Goal: Information Seeking & Learning: Learn about a topic

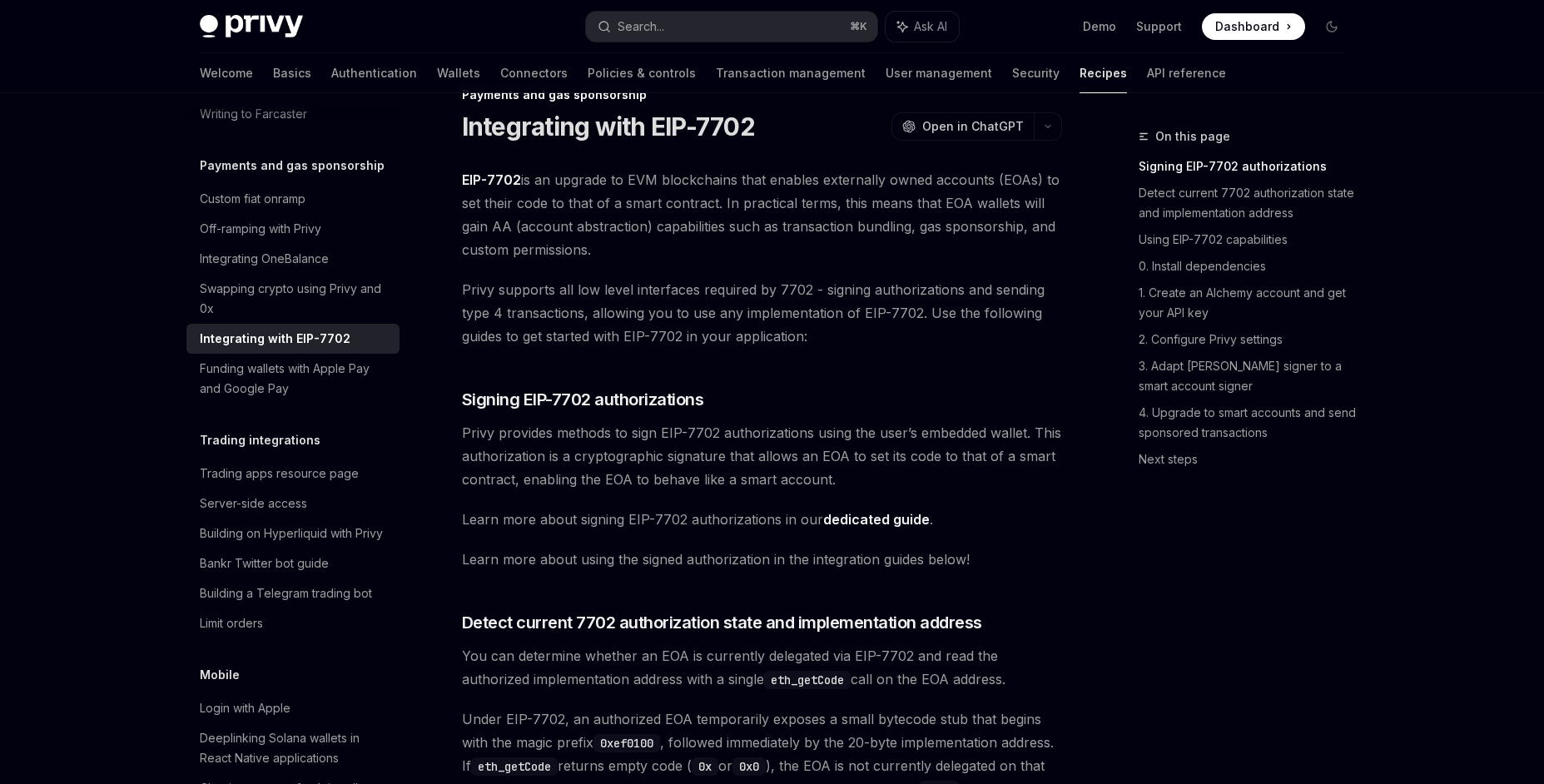
scroll to position [32, 0]
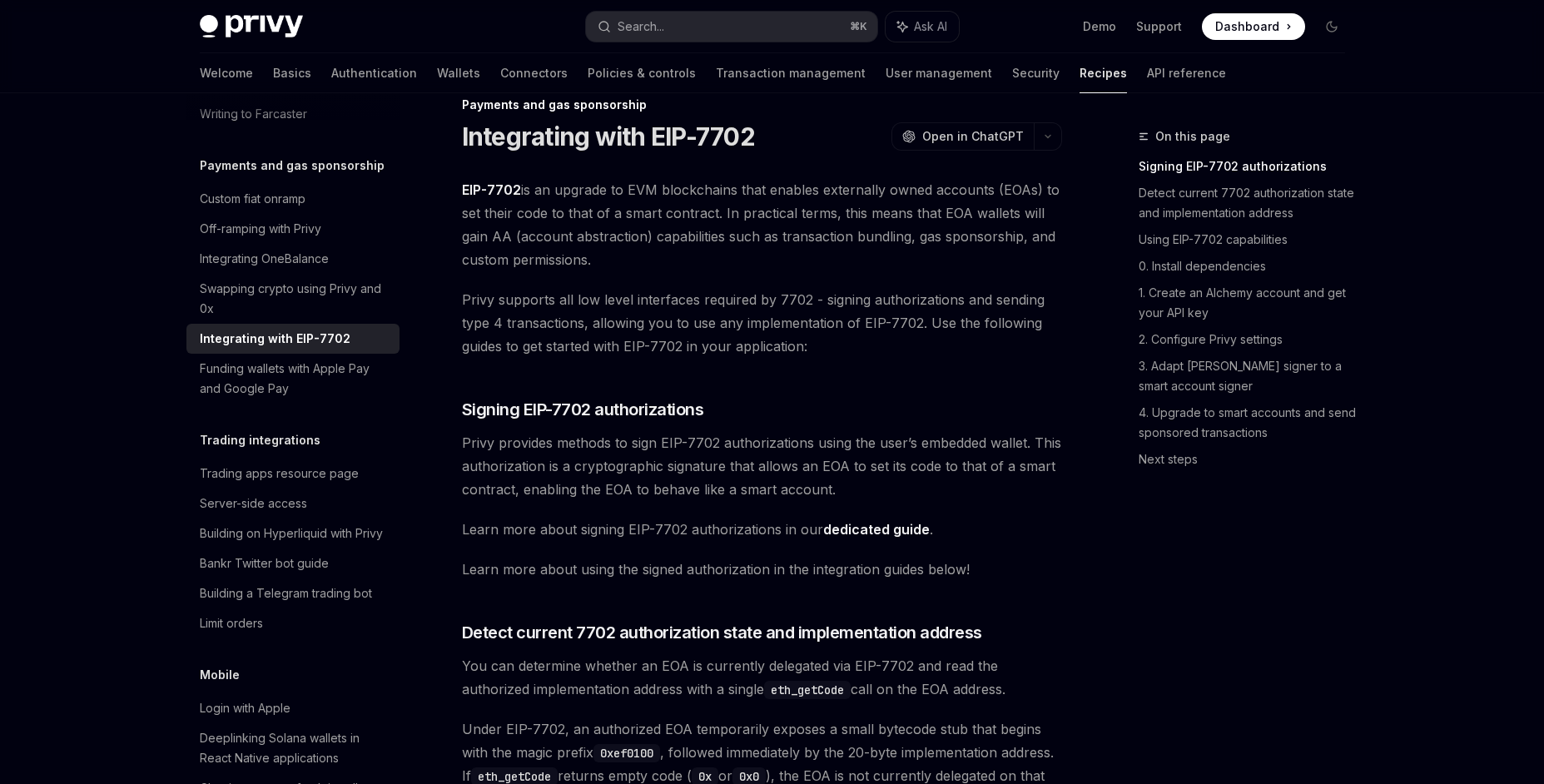
click at [871, 529] on link "dedicated guide" at bounding box center [877, 530] width 106 height 17
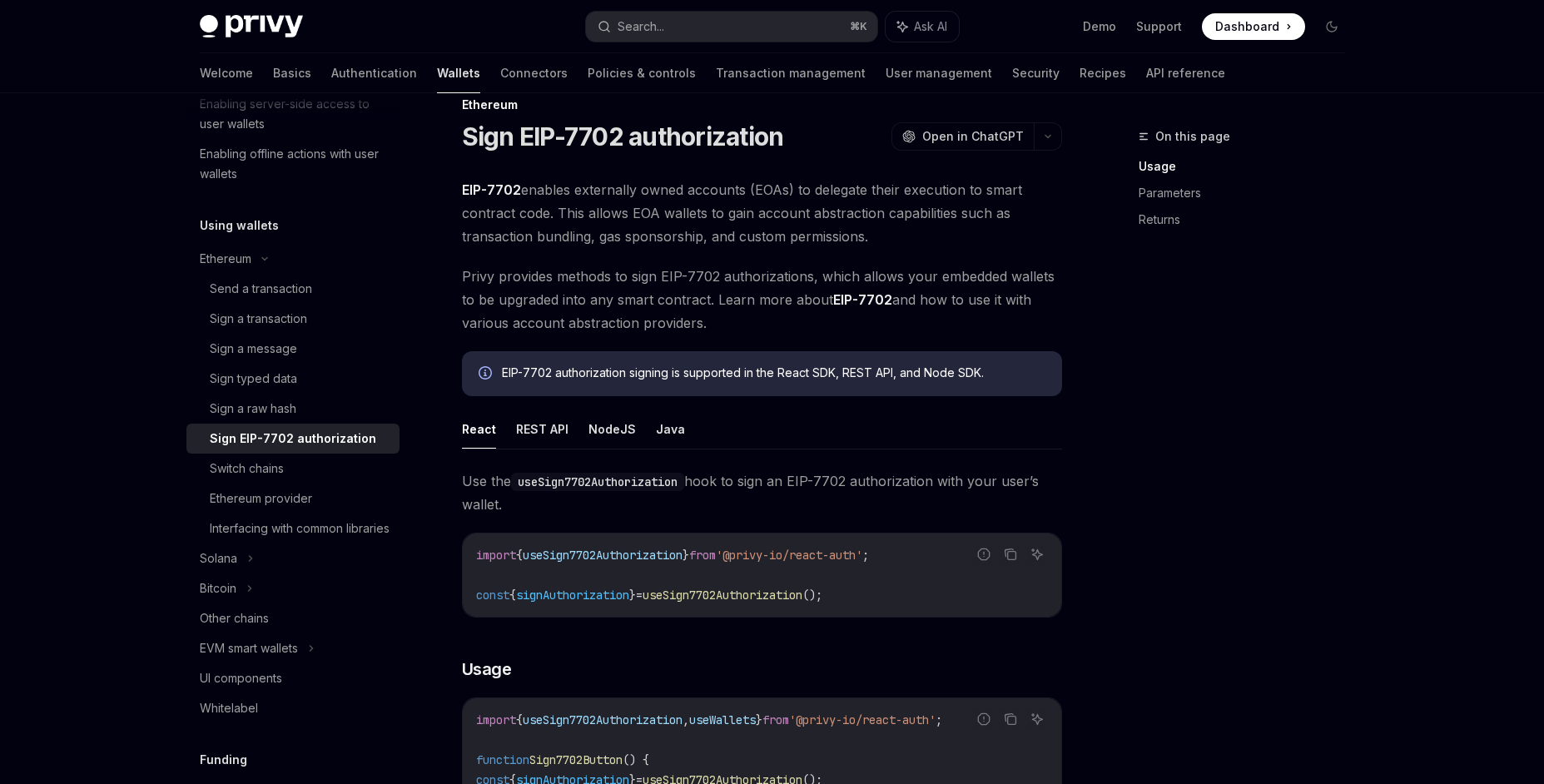
type textarea "*"
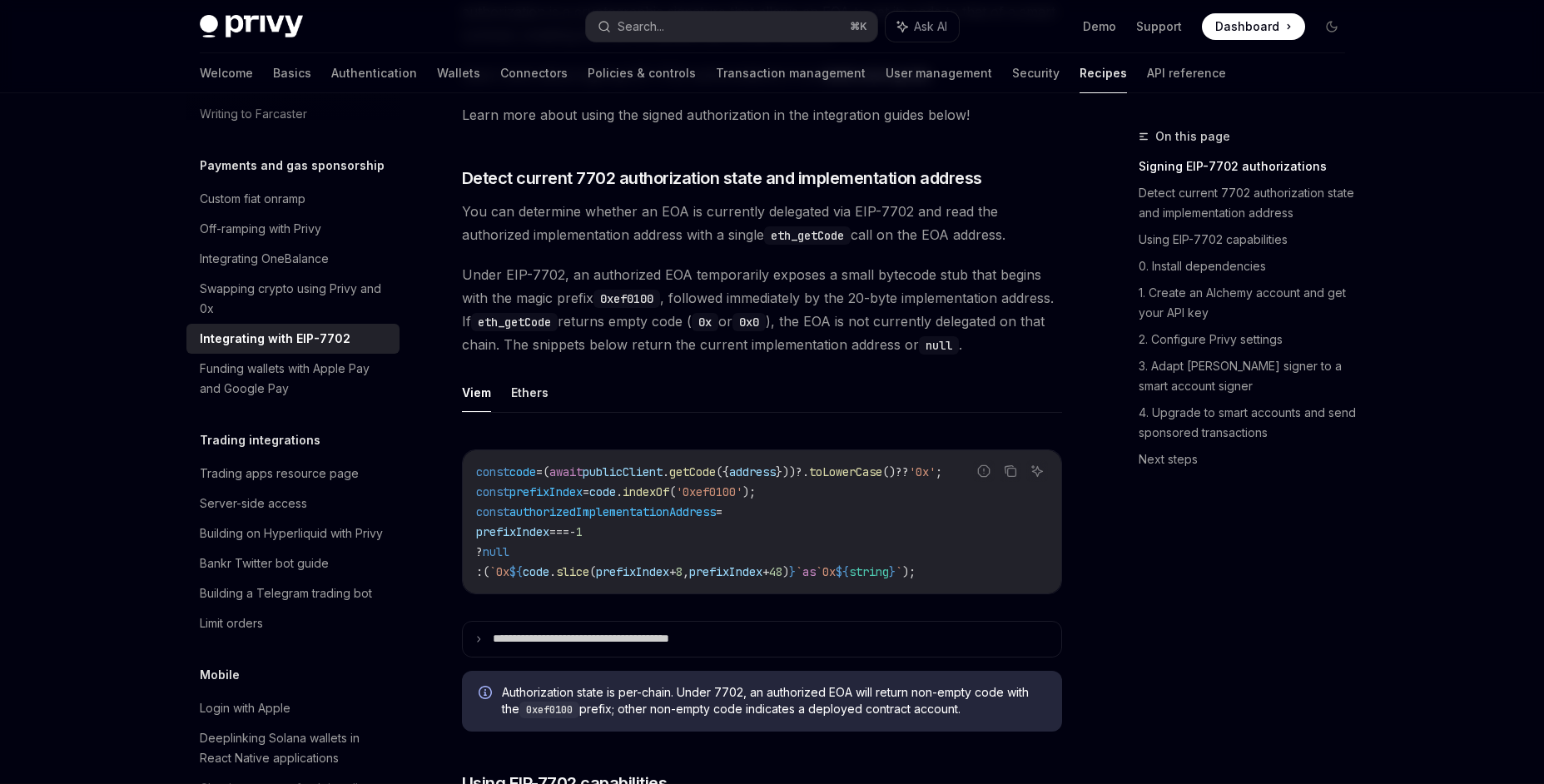
scroll to position [490, 0]
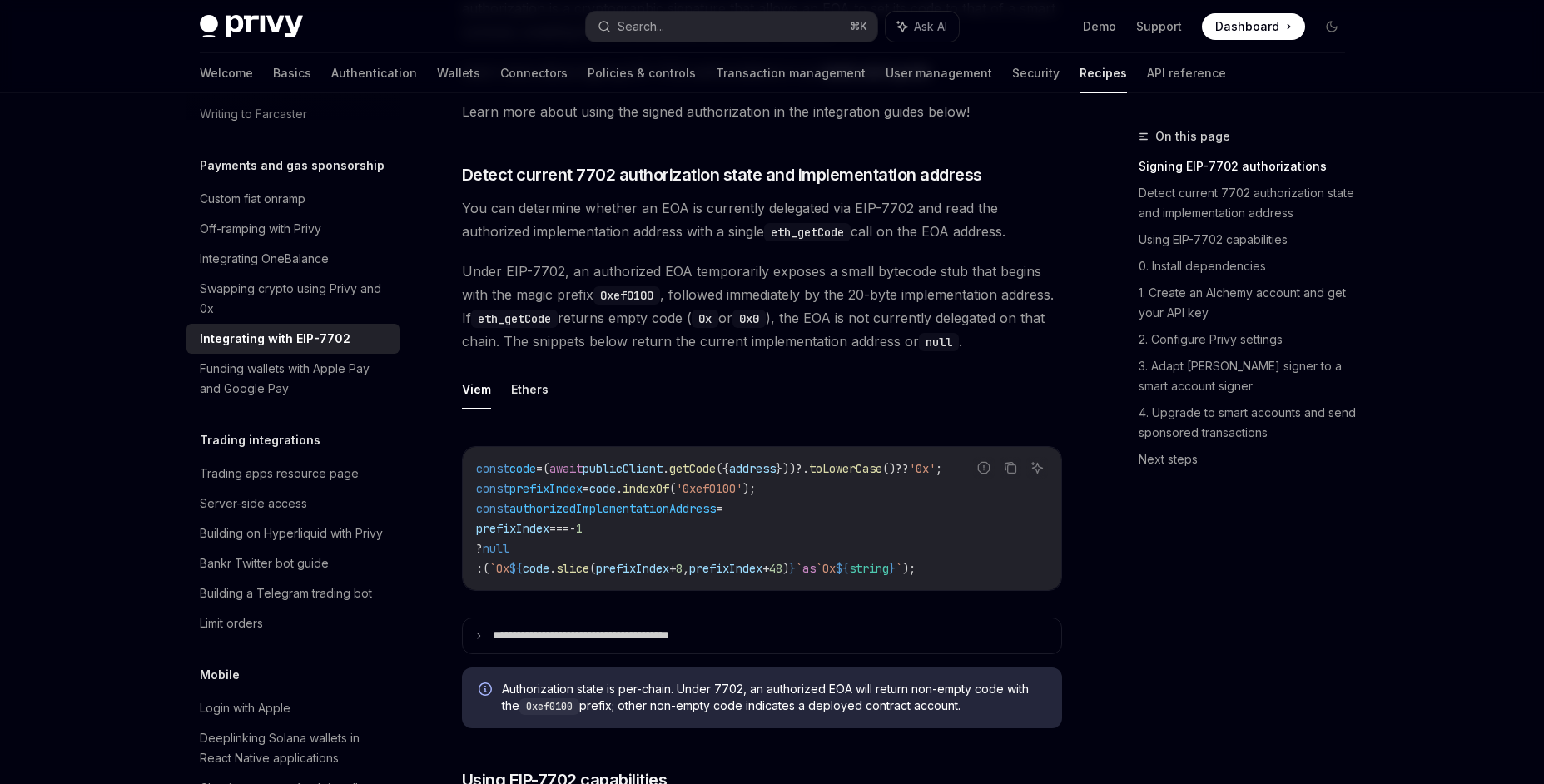
click at [1027, 578] on code "const code = ( await publicClient . getCode ({ address }))?. toLowerCase () ?? …" at bounding box center [762, 519] width 572 height 120
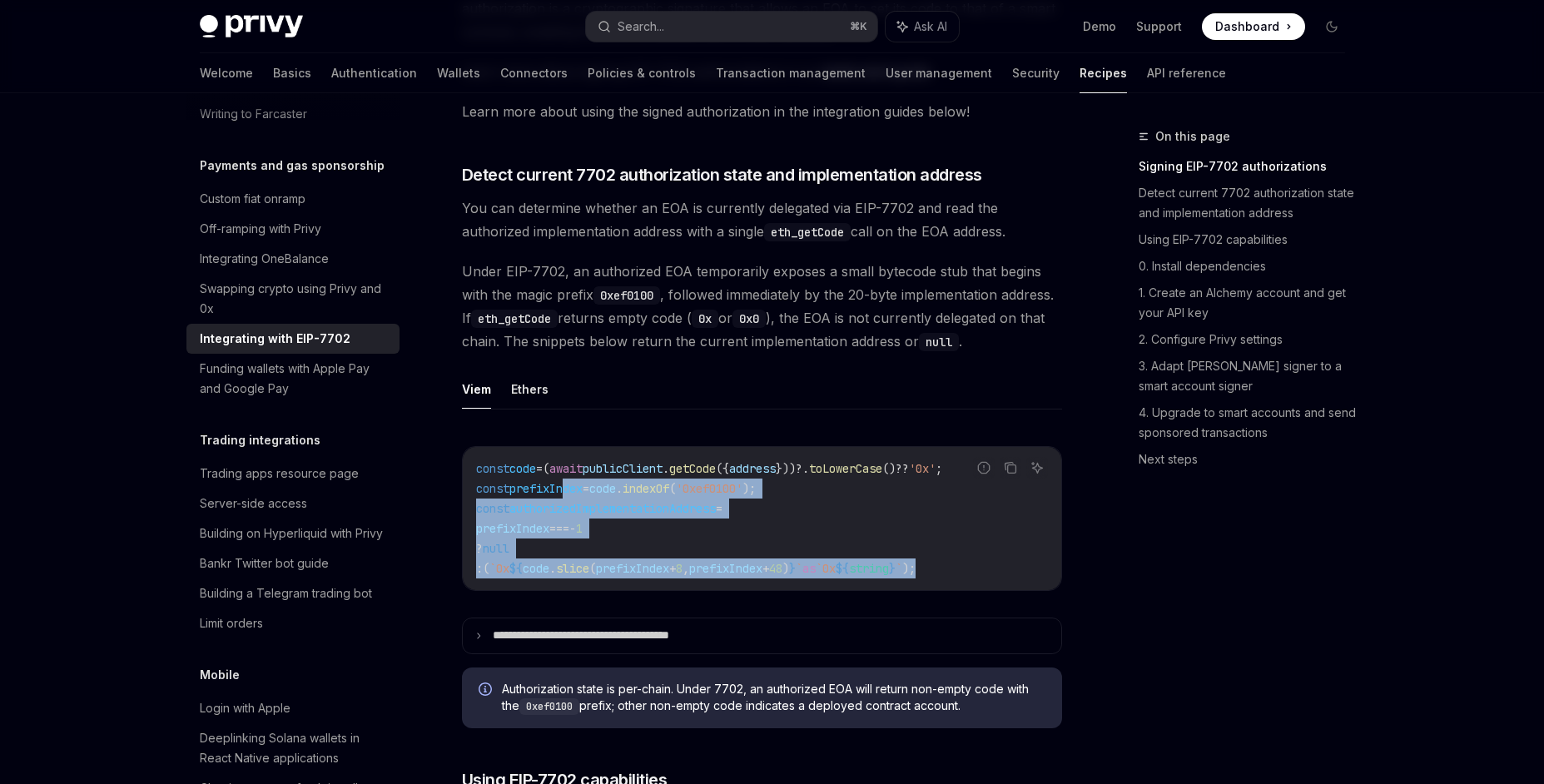
drag, startPoint x: 1028, startPoint y: 594, endPoint x: 564, endPoint y: 521, distance: 469.7
click at [564, 521] on code "const code = ( await publicClient . getCode ({ address }))?. toLowerCase () ?? …" at bounding box center [762, 519] width 572 height 120
drag, startPoint x: 1014, startPoint y: 489, endPoint x: 1219, endPoint y: 442, distance: 210.3
click at [1014, 473] on icon "Copy the contents from the code block" at bounding box center [1011, 469] width 9 height 9
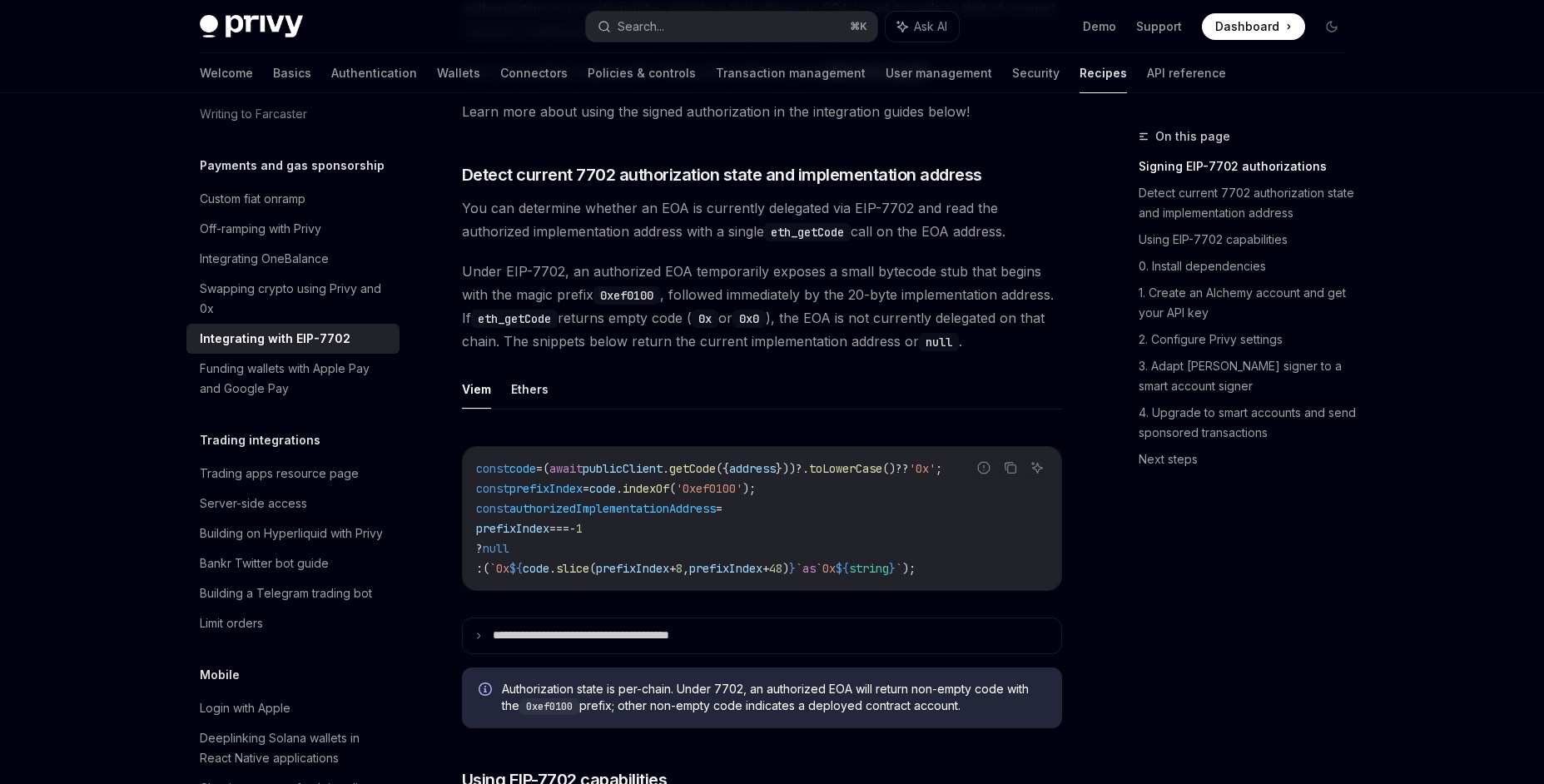
click at [647, 476] on span "publicClient" at bounding box center [622, 468] width 80 height 15
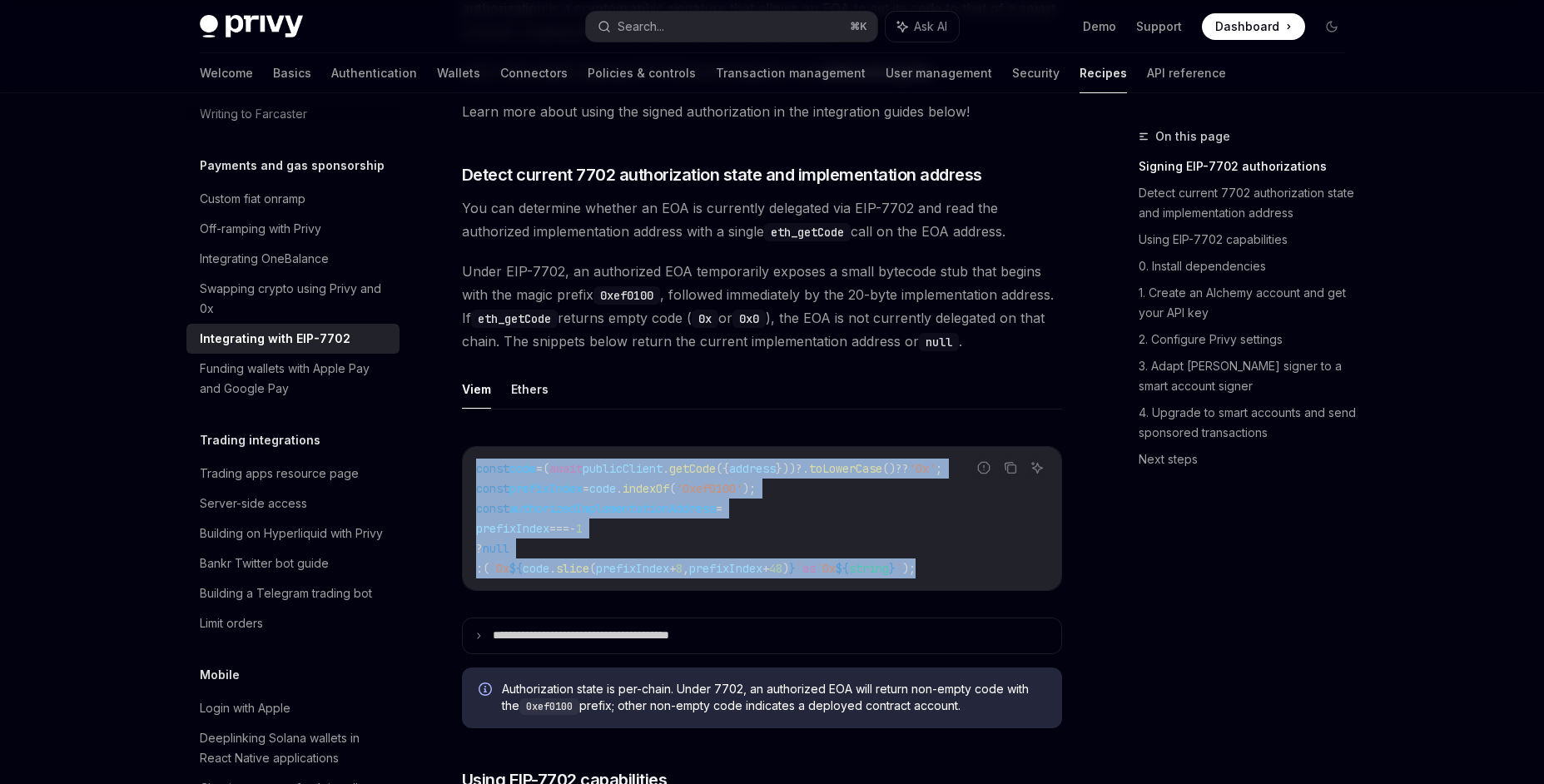
drag, startPoint x: 1028, startPoint y: 594, endPoint x: 476, endPoint y: 495, distance: 560.8
click at [476, 495] on code "const code = ( await publicClient . getCode ({ address }))?. toLowerCase () ?? …" at bounding box center [762, 519] width 572 height 120
copy code "const code = ( await publicClient . getCode ({ address }))?. toLowerCase () ?? …"
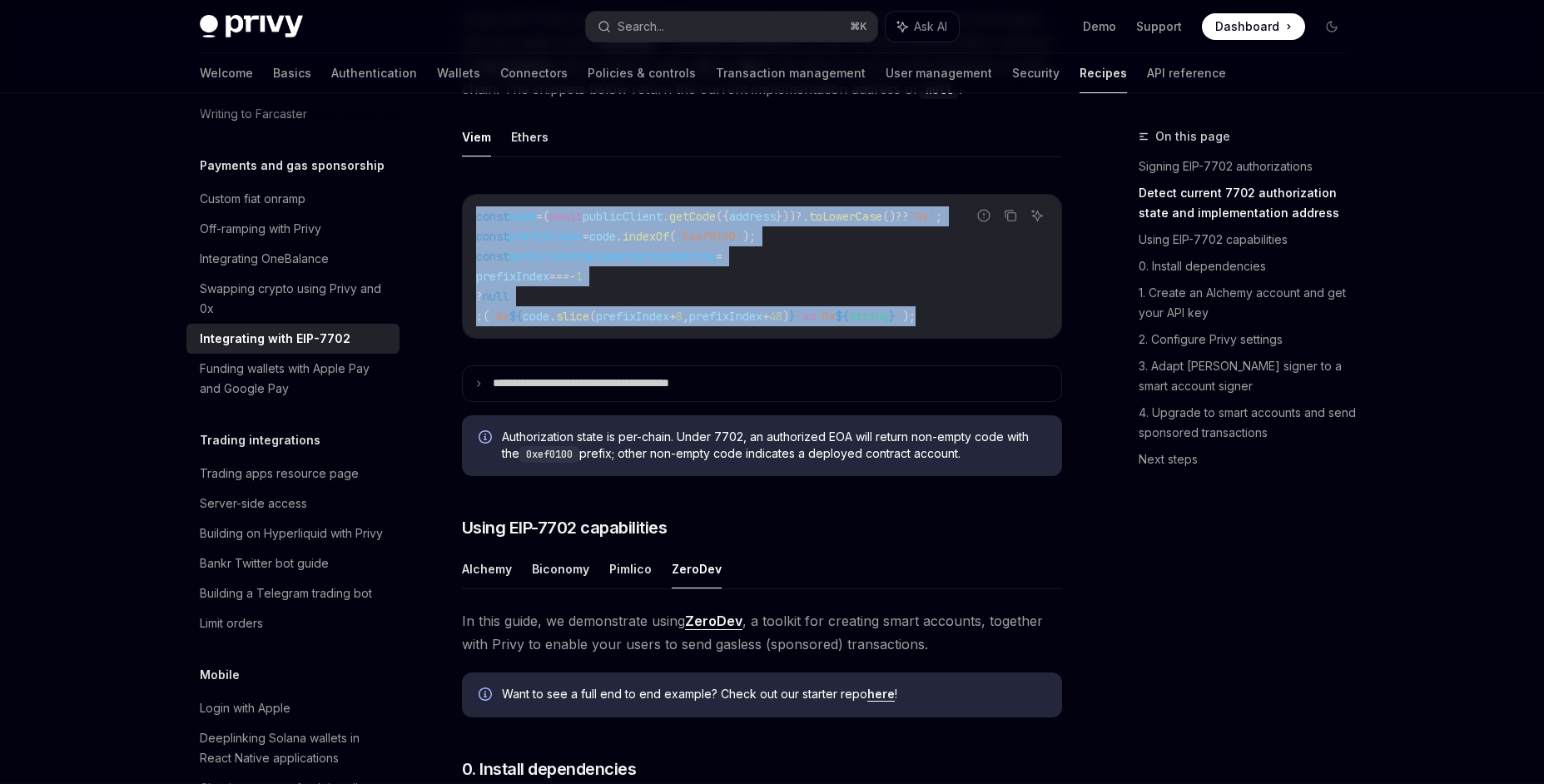
scroll to position [782, 0]
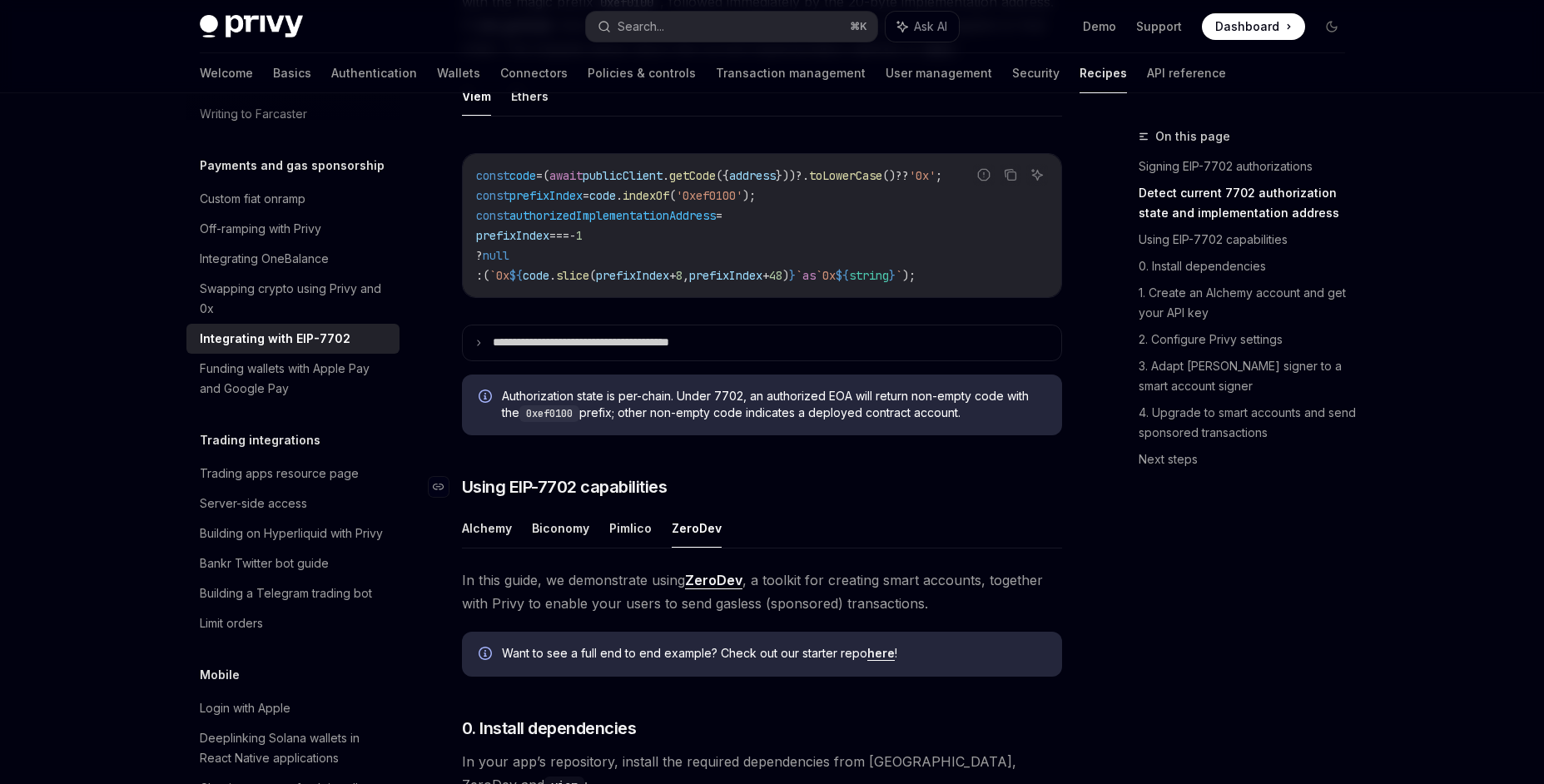
click at [975, 498] on h3 "​ Using EIP-7702 capabilities" at bounding box center [763, 486] width 600 height 23
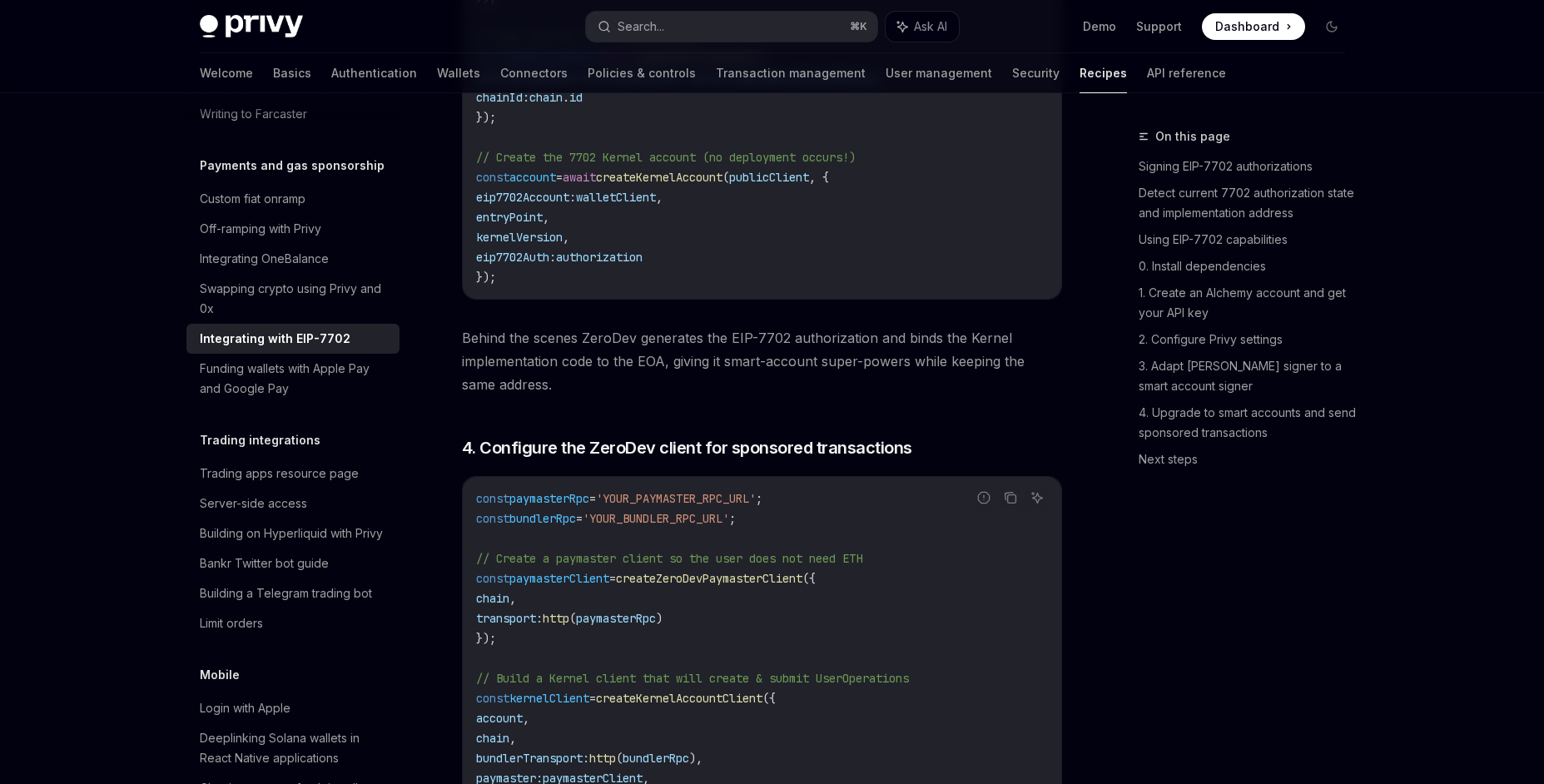
scroll to position [3277, 0]
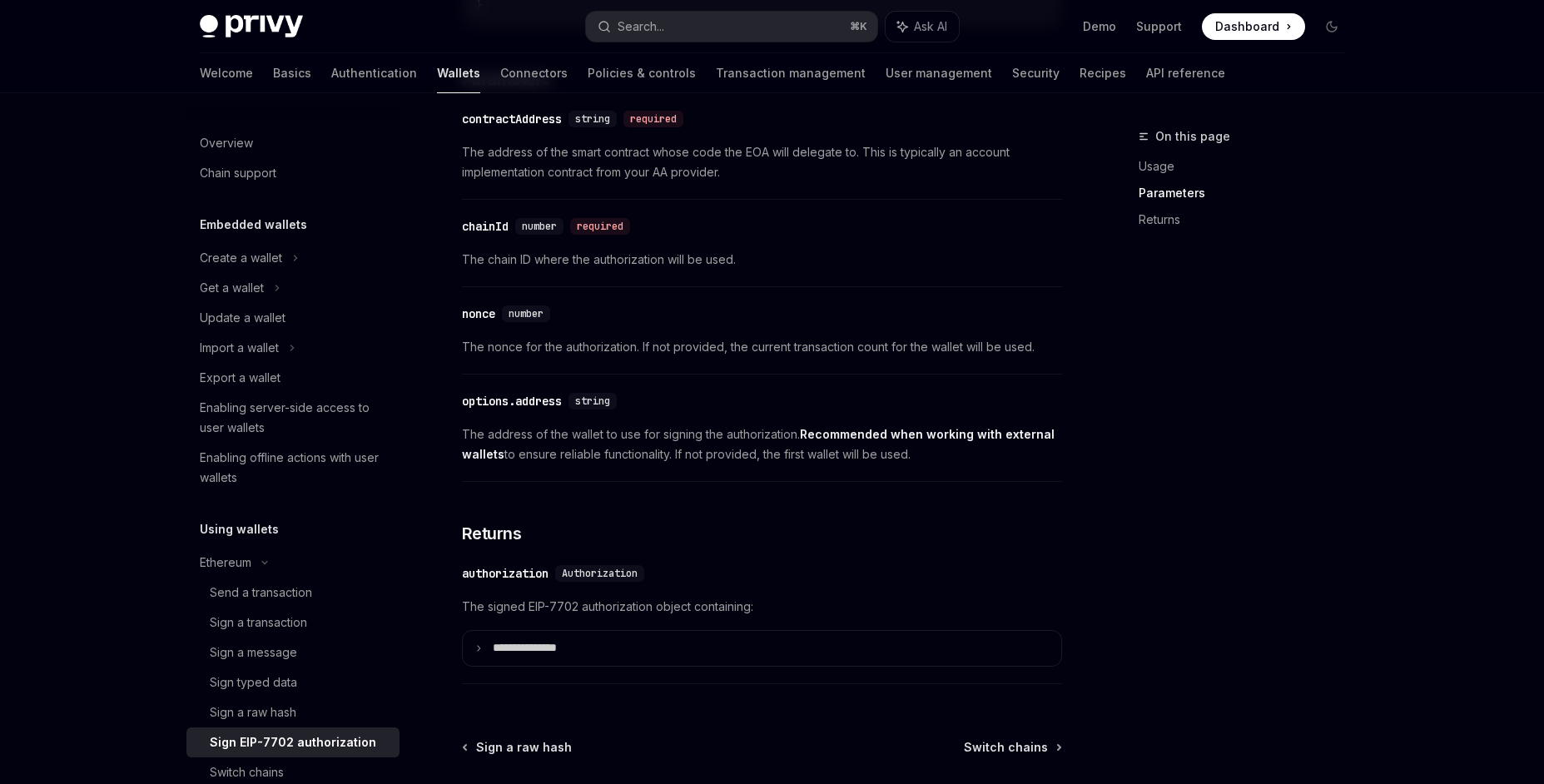
scroll to position [1318, 0]
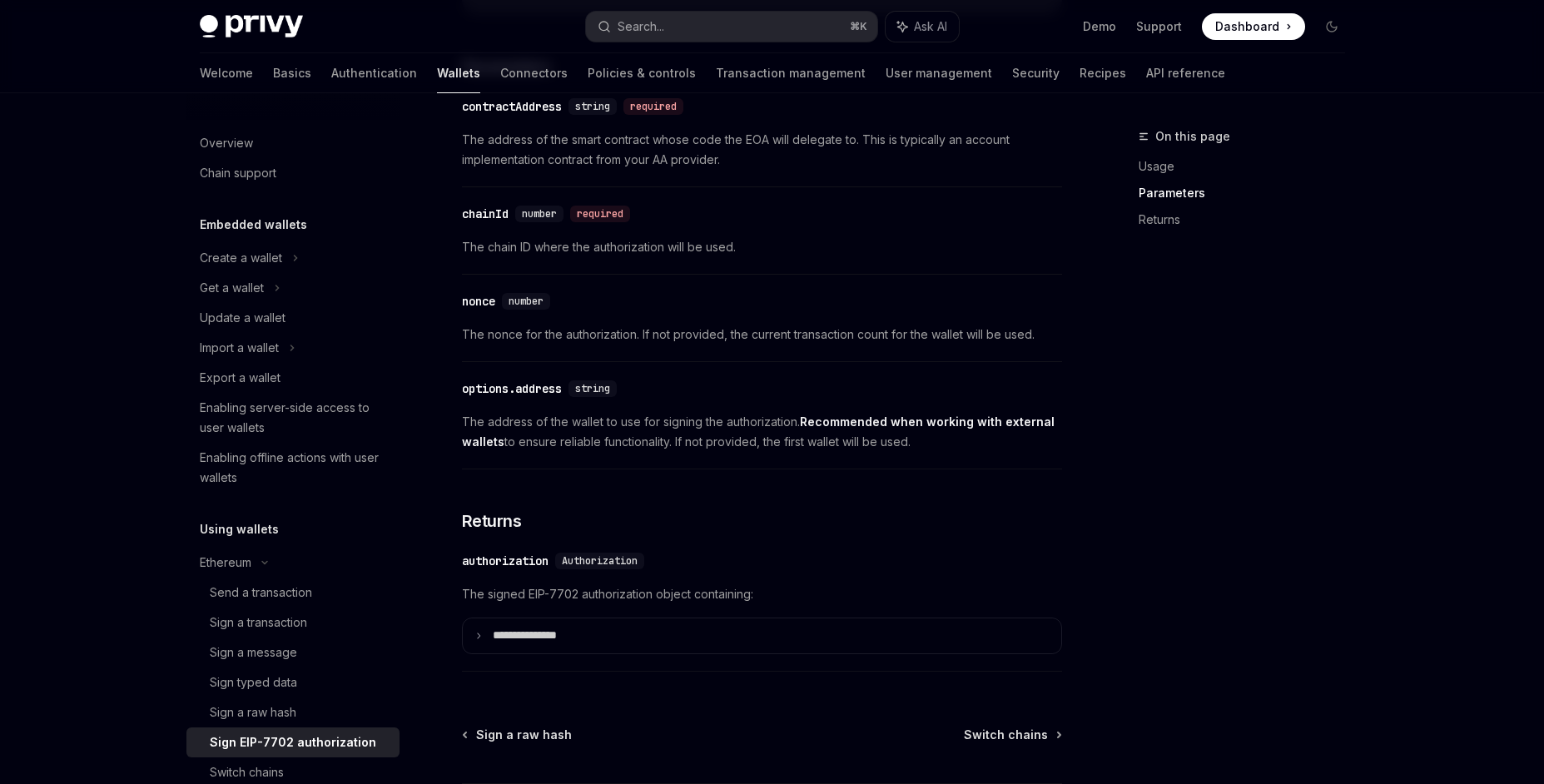
click at [919, 437] on strong "Recommended when working with external wallets" at bounding box center [758, 431] width 593 height 34
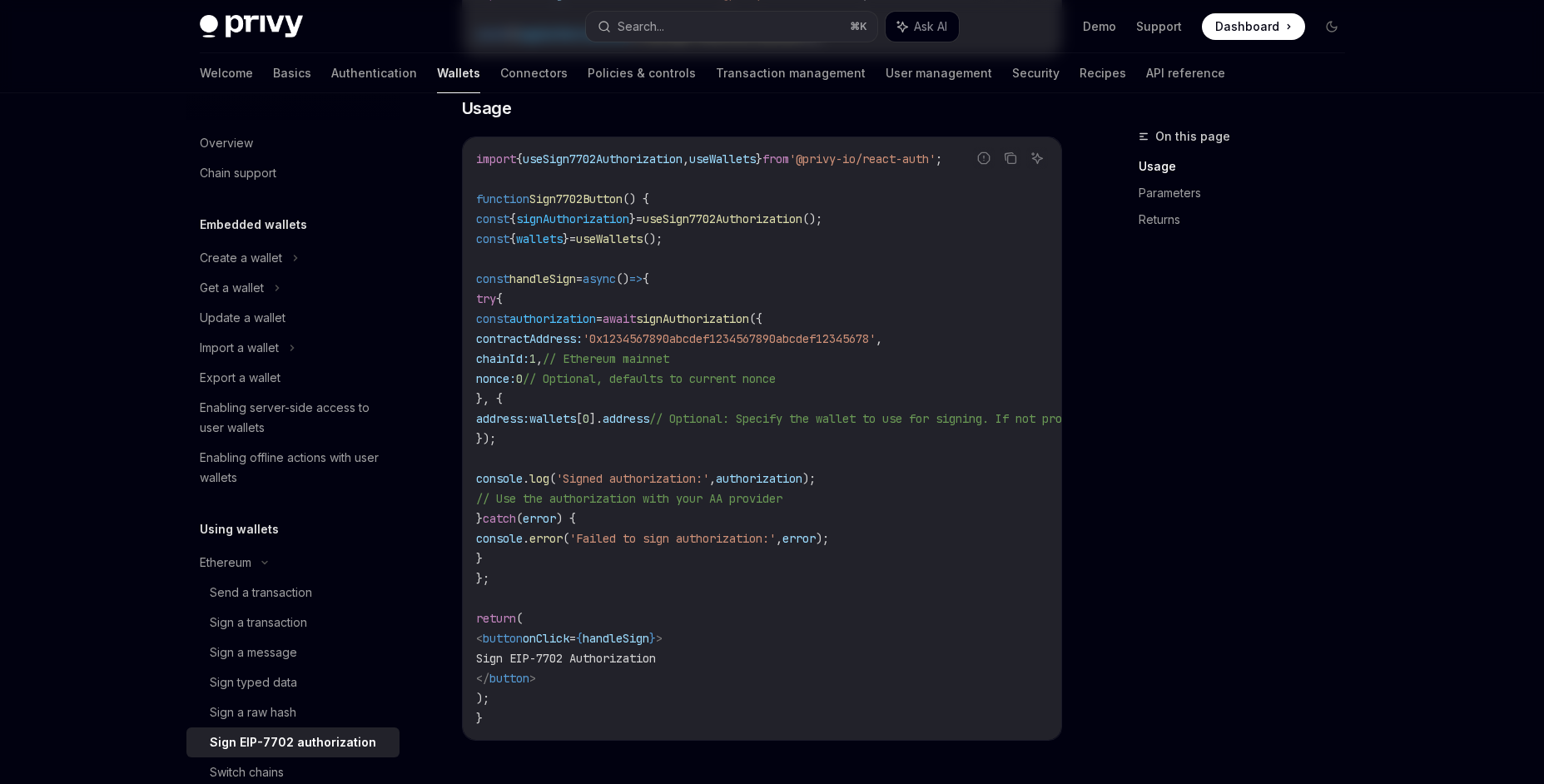
scroll to position [0, 0]
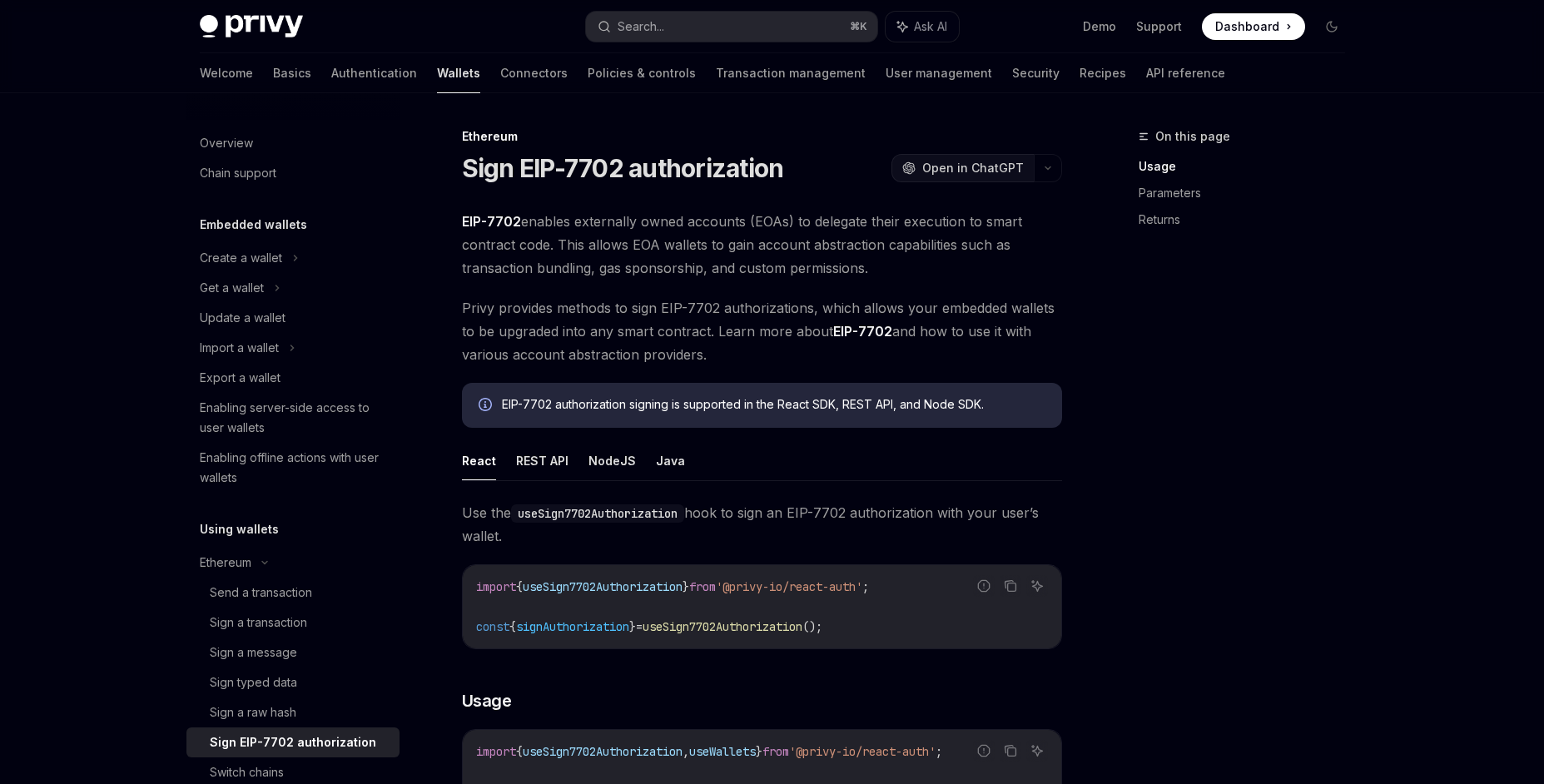
click at [977, 171] on span "Open in ChatGPT" at bounding box center [973, 167] width 101 height 16
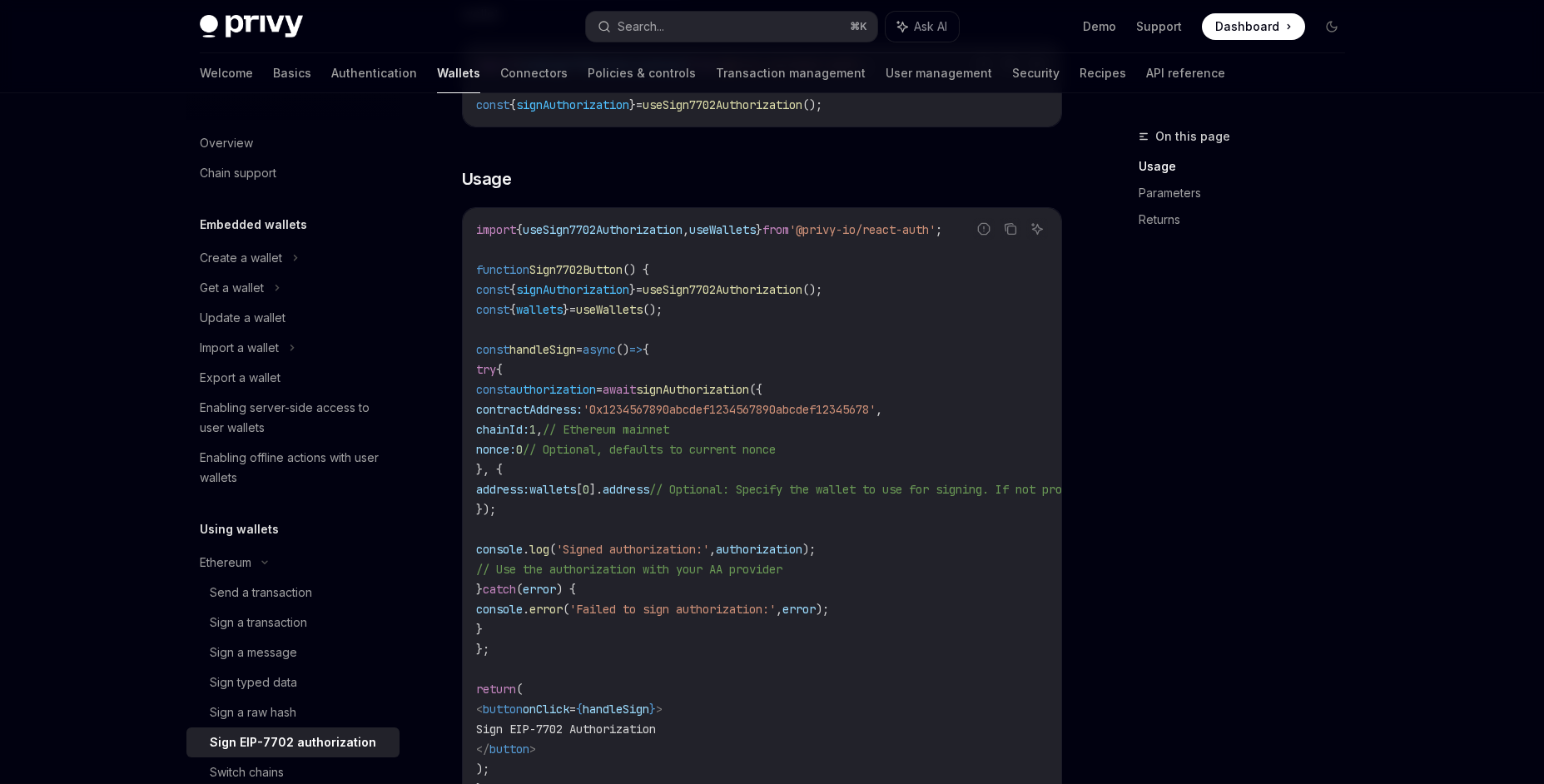
scroll to position [626, 0]
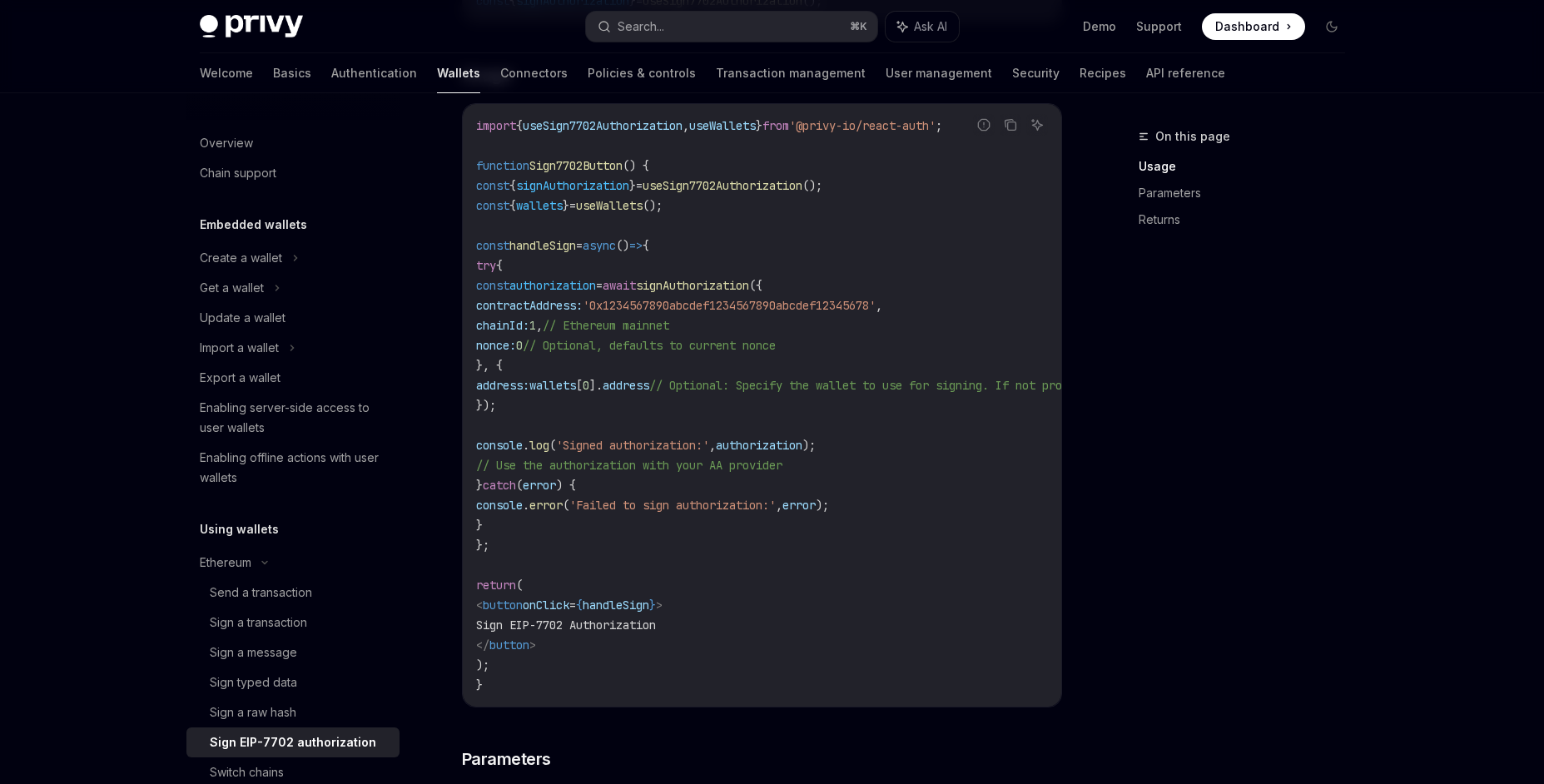
drag, startPoint x: 562, startPoint y: 294, endPoint x: 610, endPoint y: 405, distance: 120.9
click at [610, 405] on code "import { useSign7702Authorization , useWallets } from '@privy-io/react-auth' ; …" at bounding box center [912, 405] width 872 height 579
copy code "const authorization = await signAuthorization ({ contractAddress: '0x1234567890…"
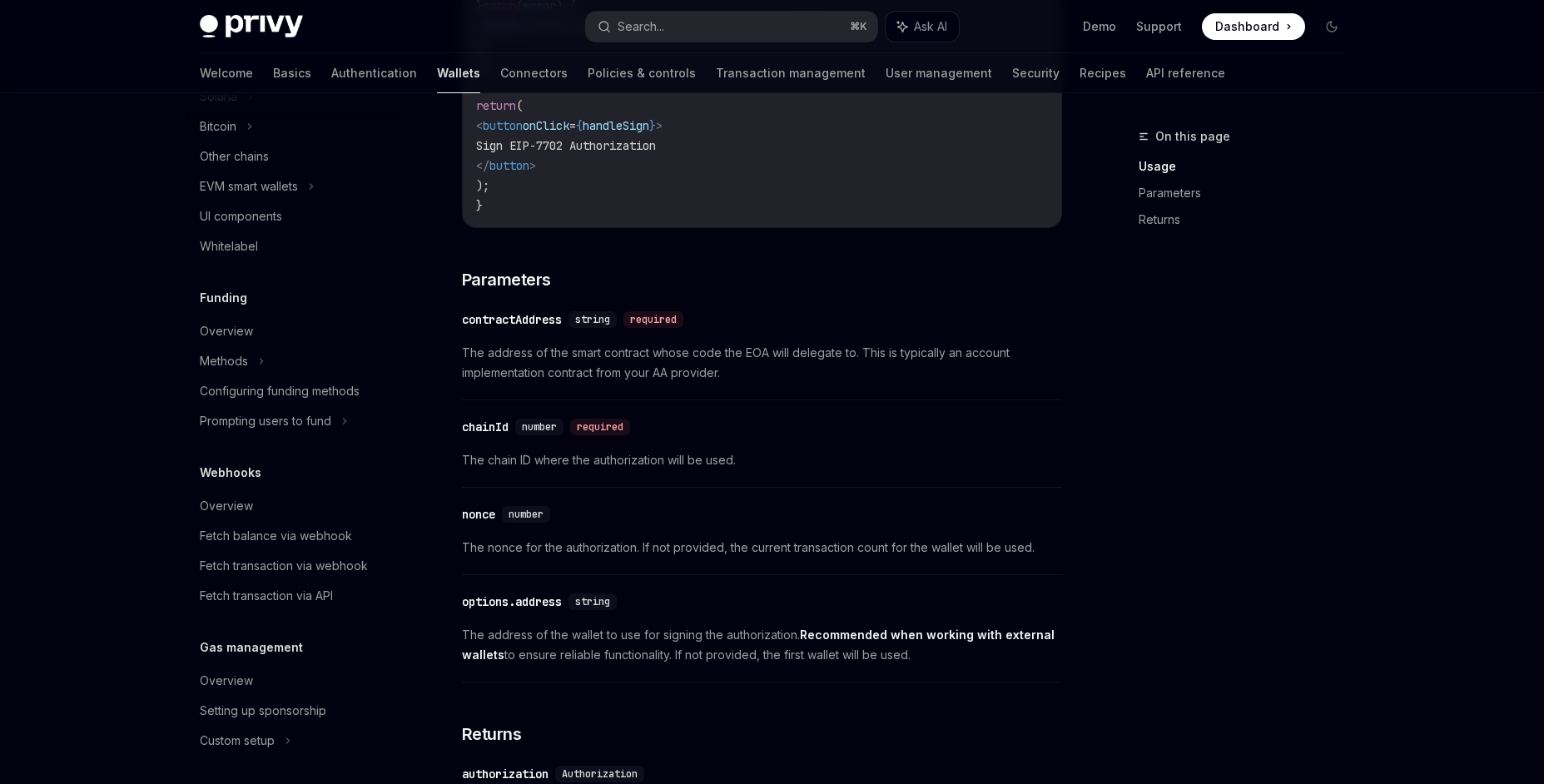
scroll to position [936, 0]
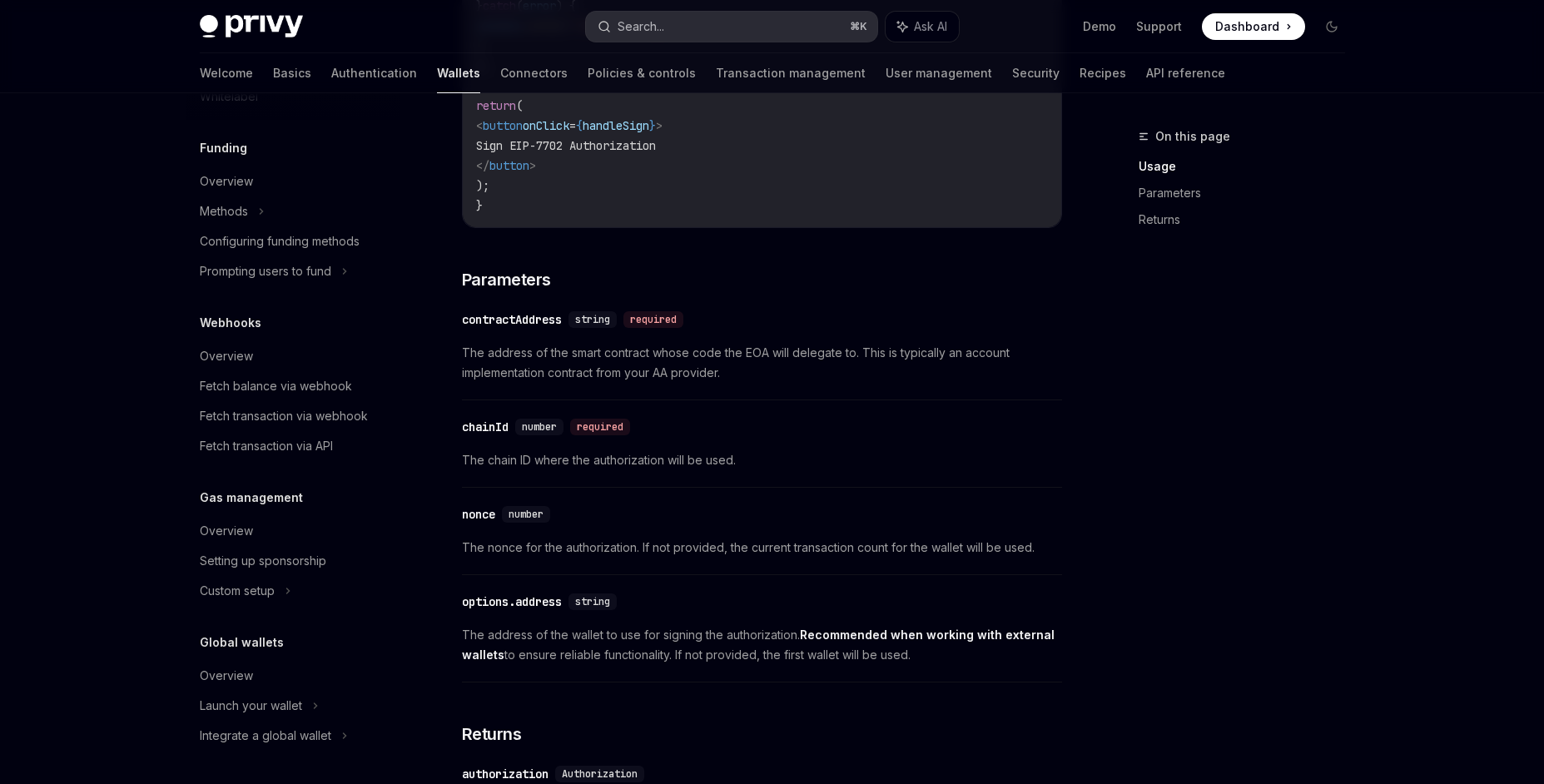
click at [664, 28] on div "Search..." at bounding box center [641, 26] width 46 height 20
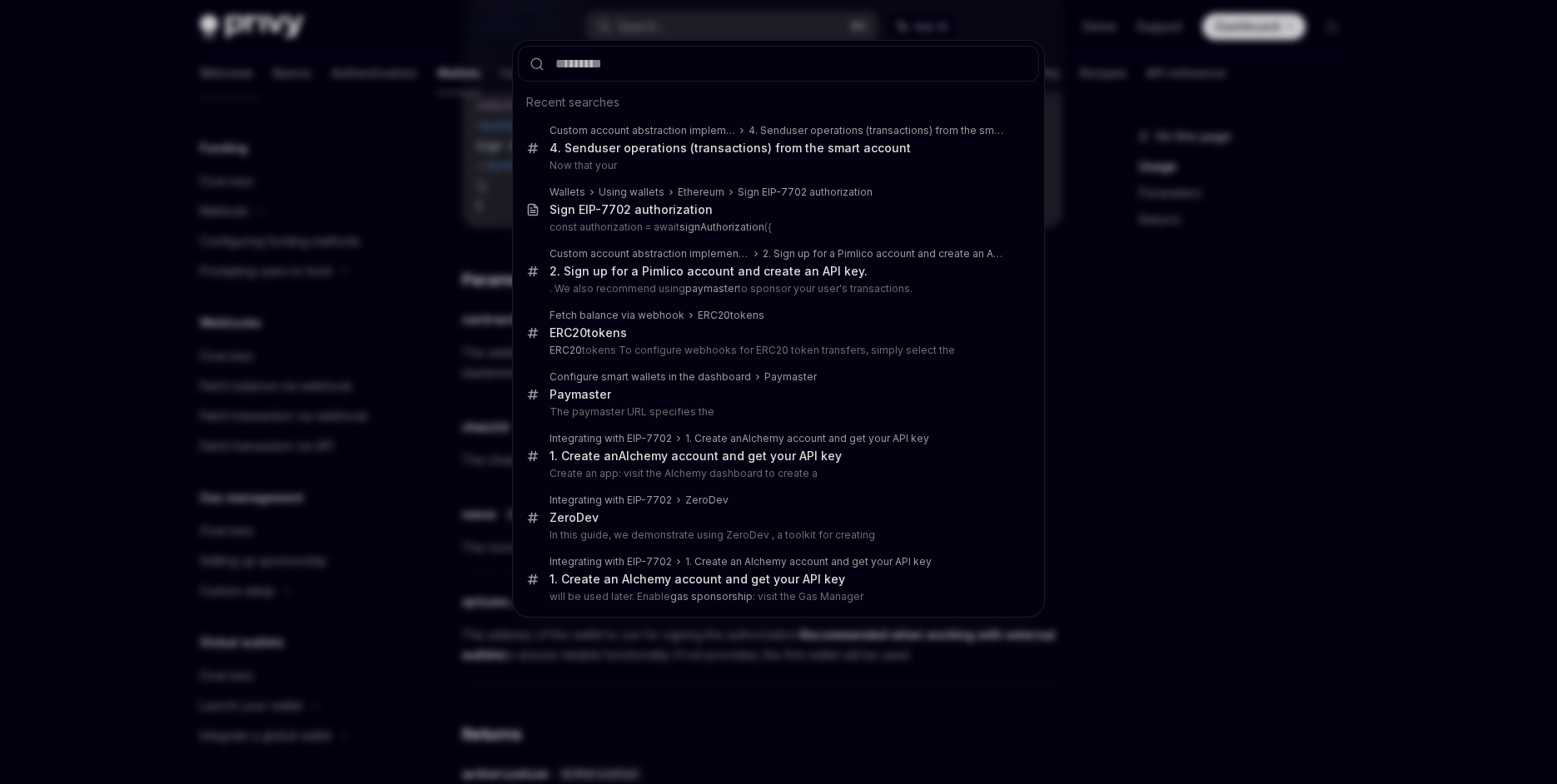
click at [1400, 284] on div "Recent searches Custom account abstraction implementation 4. Send user operatio…" at bounding box center [778, 392] width 1557 height 784
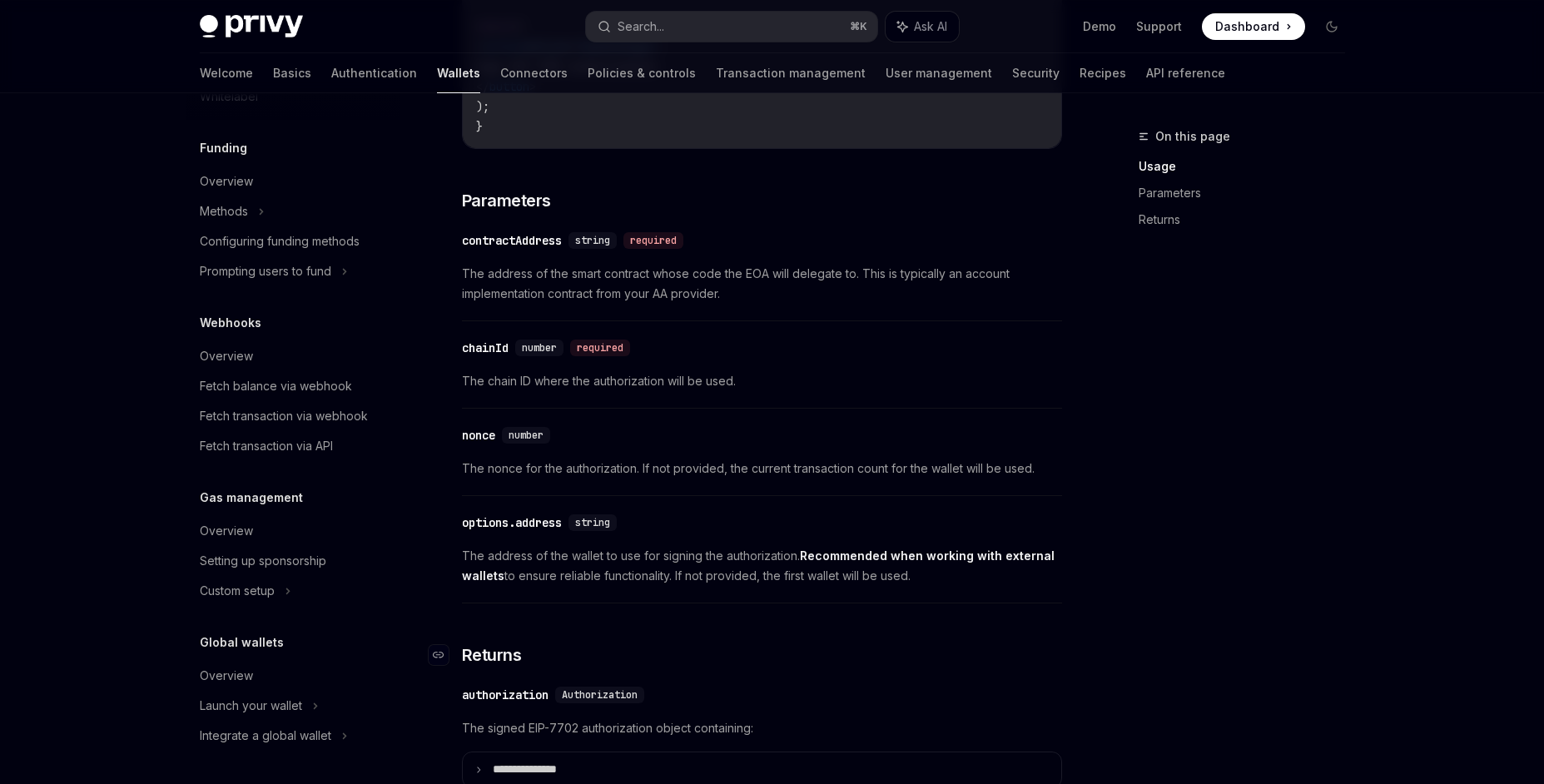
scroll to position [1178, 0]
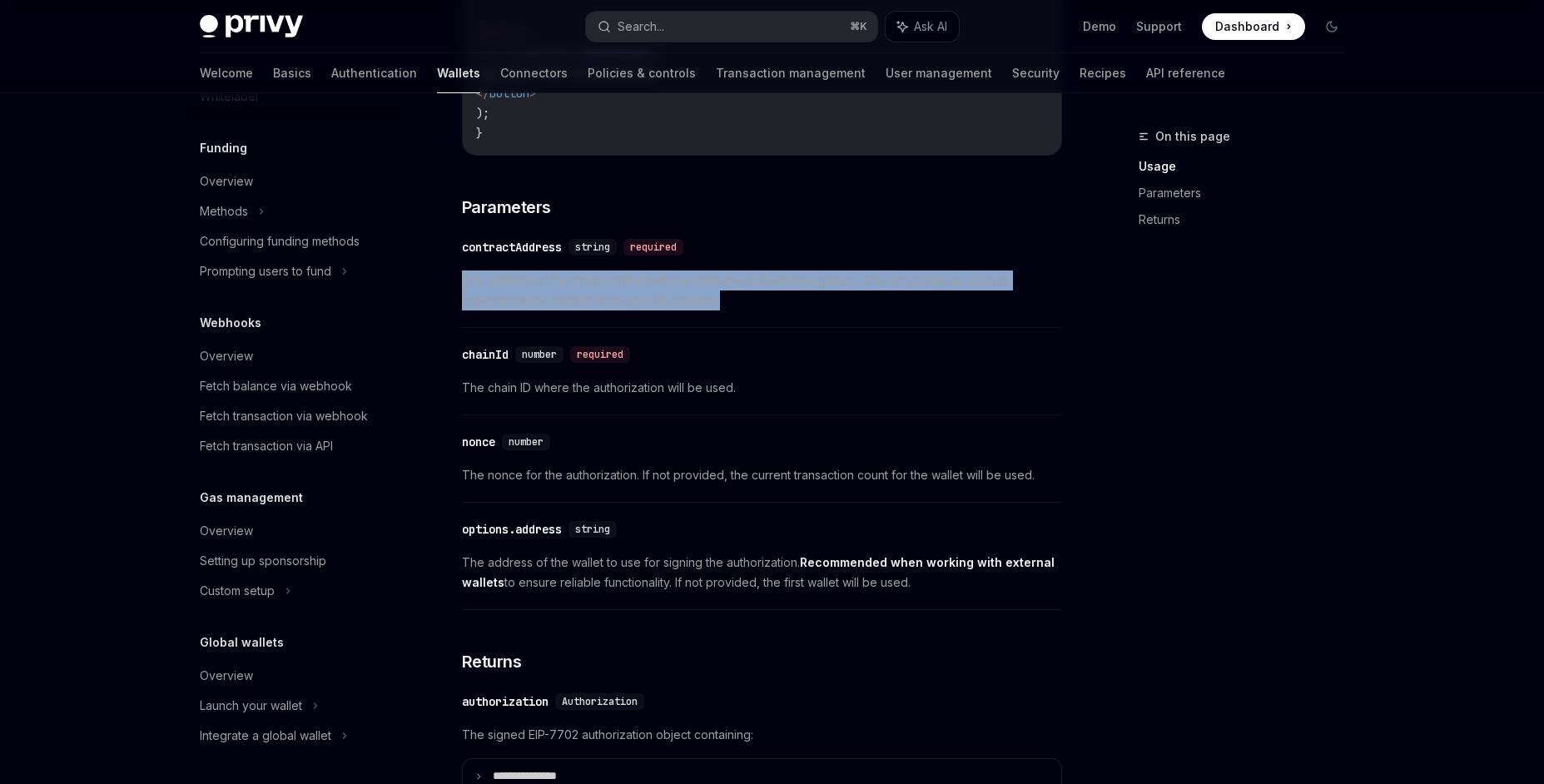
drag, startPoint x: 465, startPoint y: 286, endPoint x: 829, endPoint y: 306, distance: 364.5
click at [829, 306] on span "The address of the smart contract whose code the EOA will delegate to. This is …" at bounding box center [763, 290] width 600 height 40
copy span "The address of the smart contract whose code the EOA will delegate to. This is …"
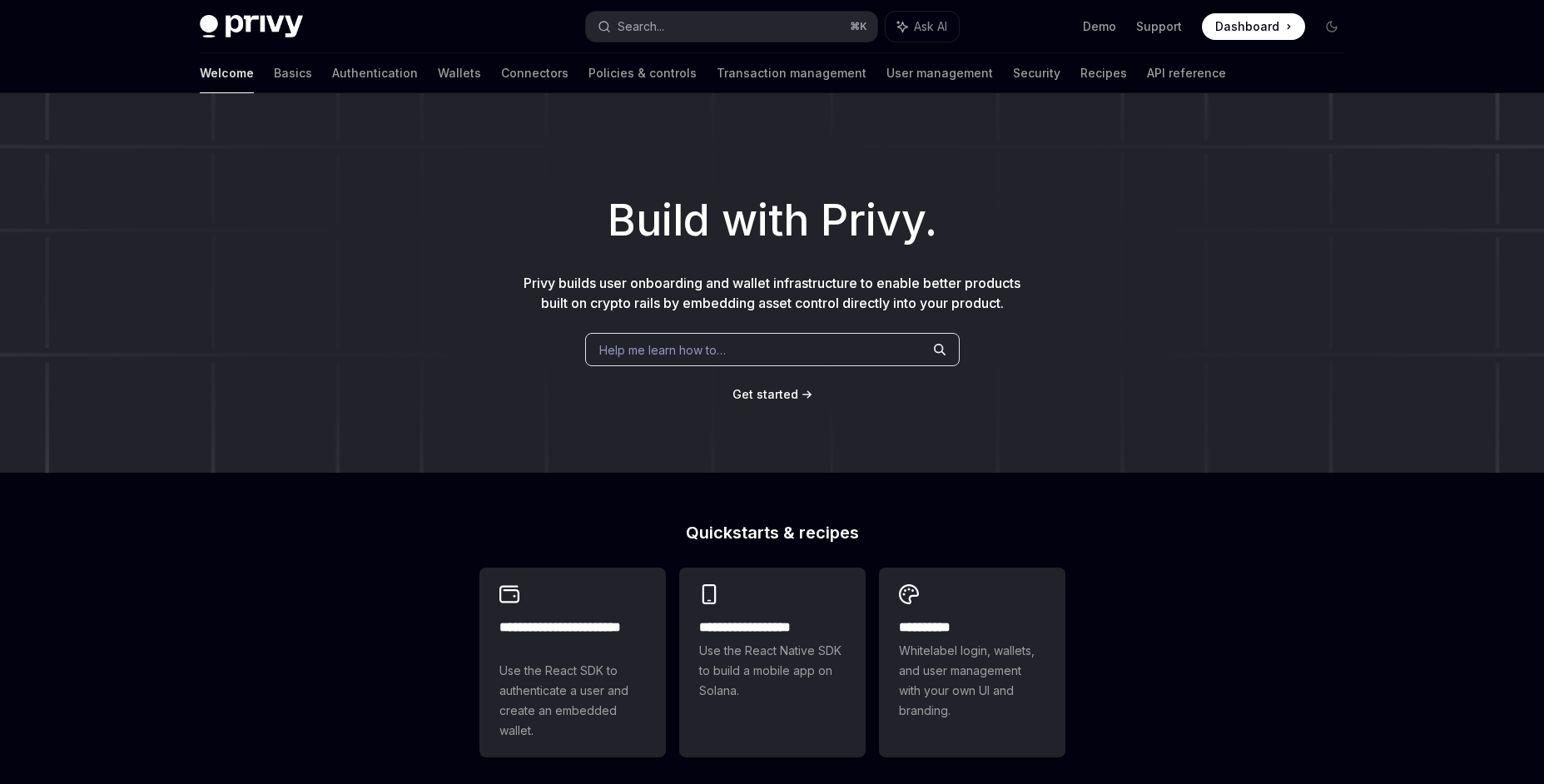
click at [719, 27] on button "Search... ⌘ K" at bounding box center [732, 27] width 292 height 30
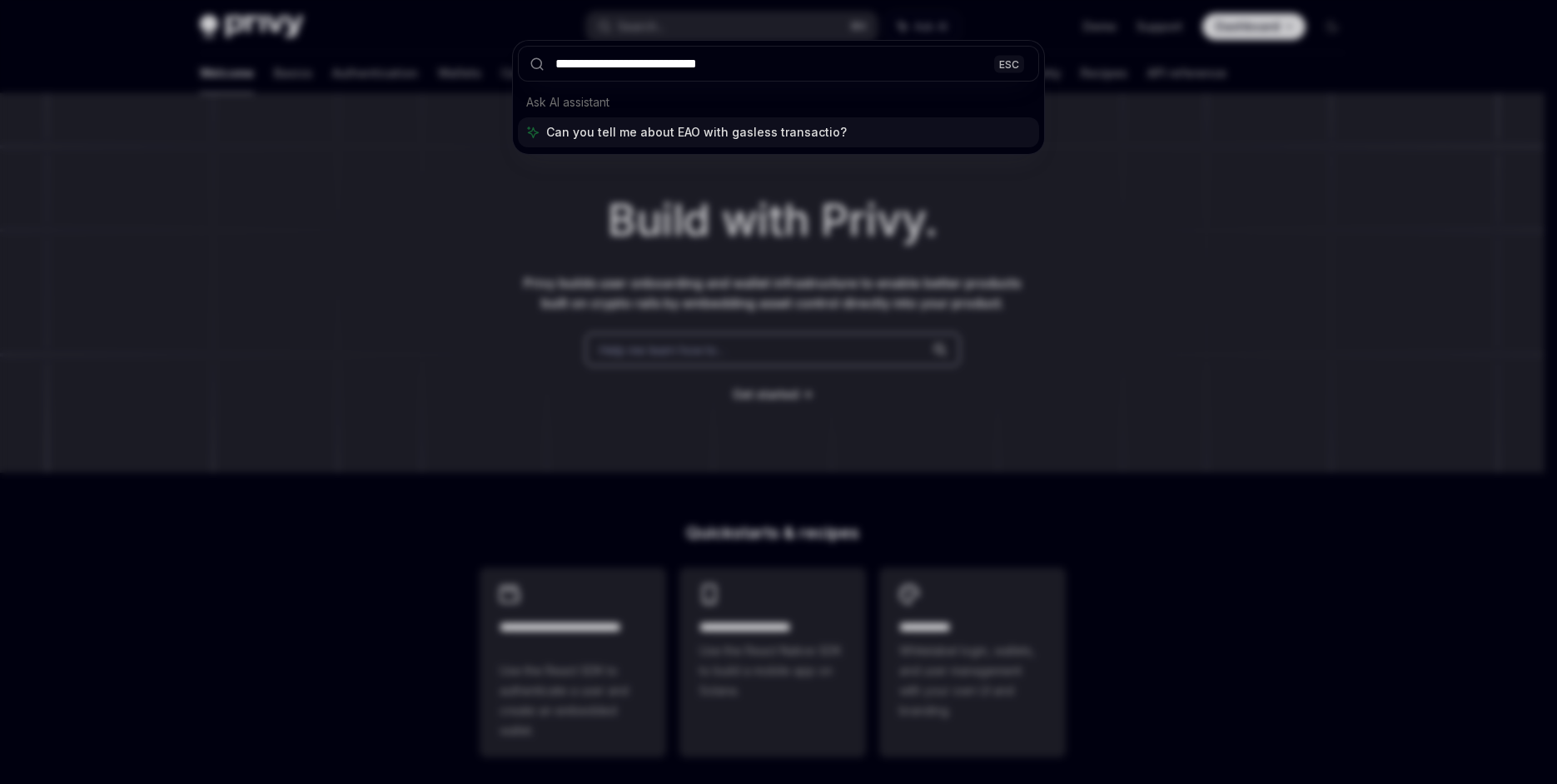
type input "**********"
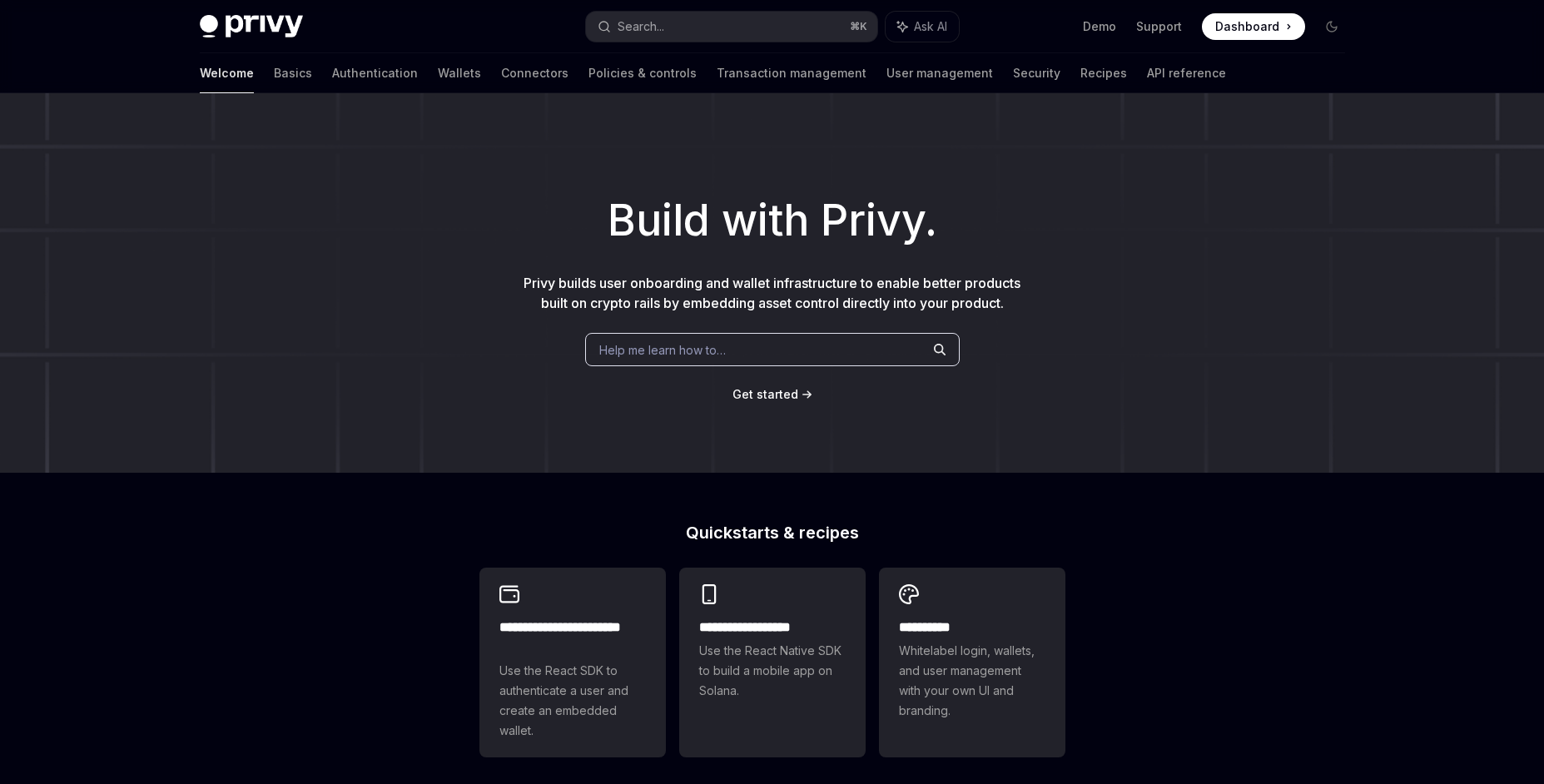
type textarea "*"
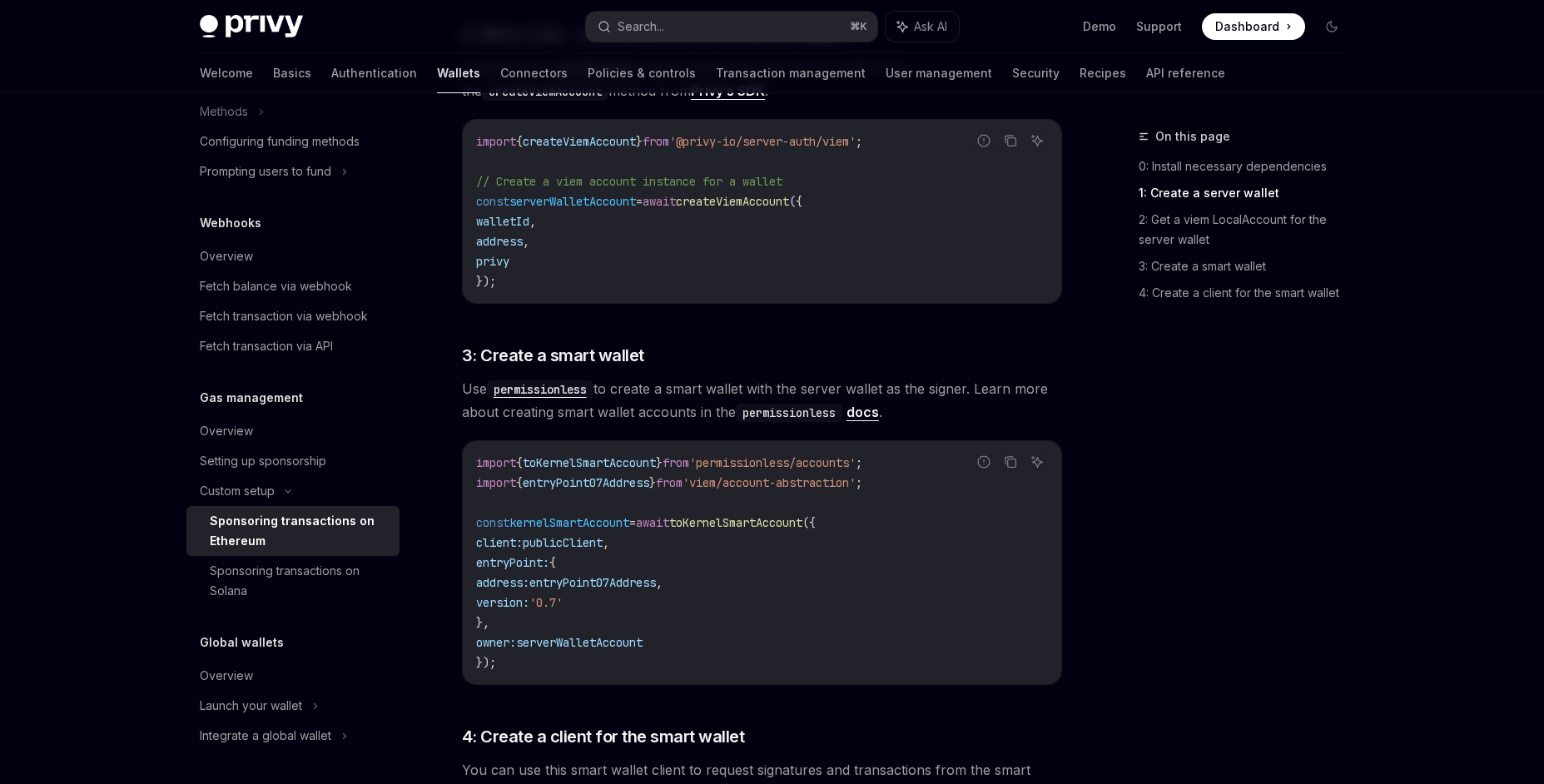
scroll to position [957, 0]
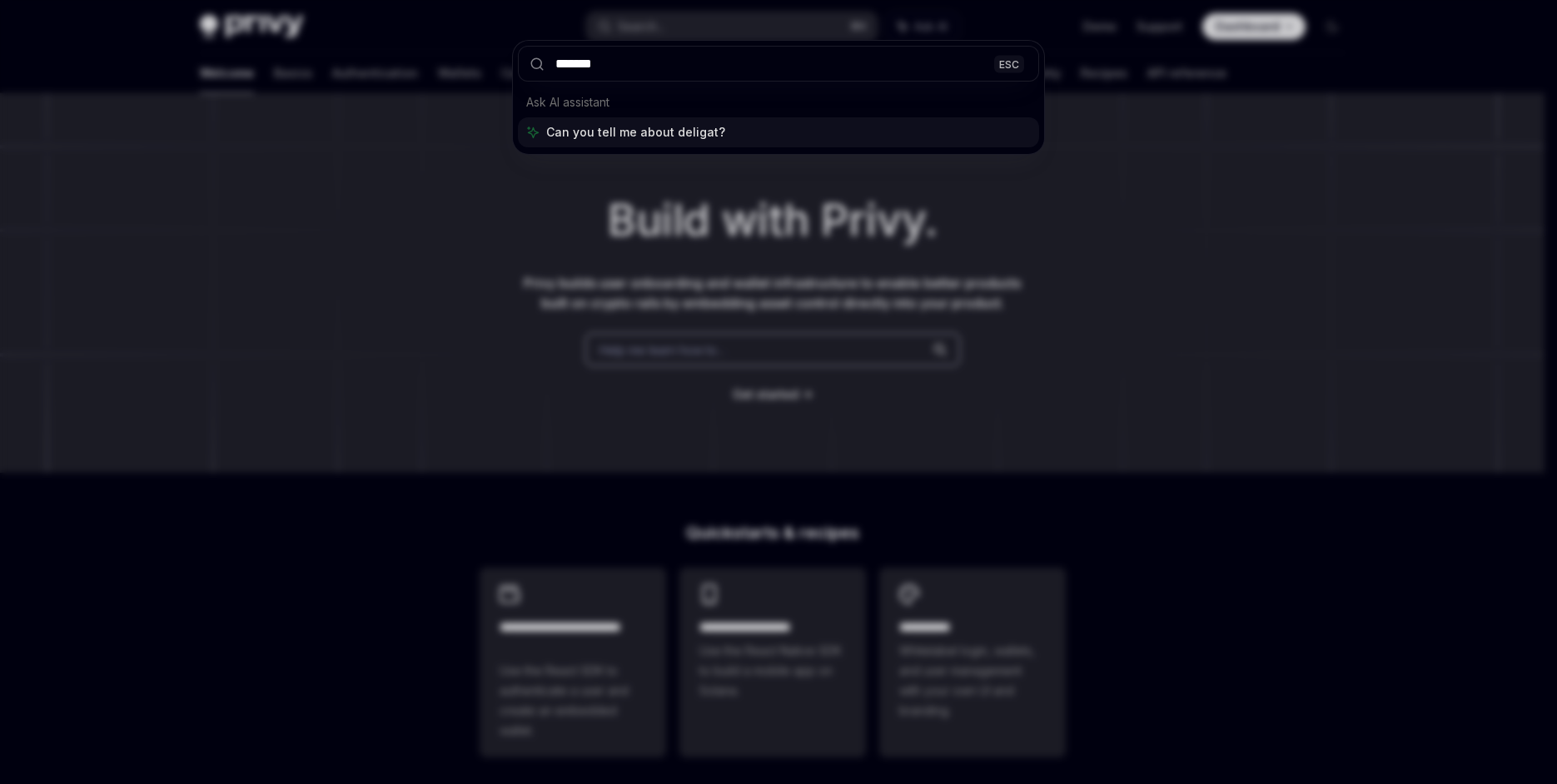
type input "********"
type textarea "*"
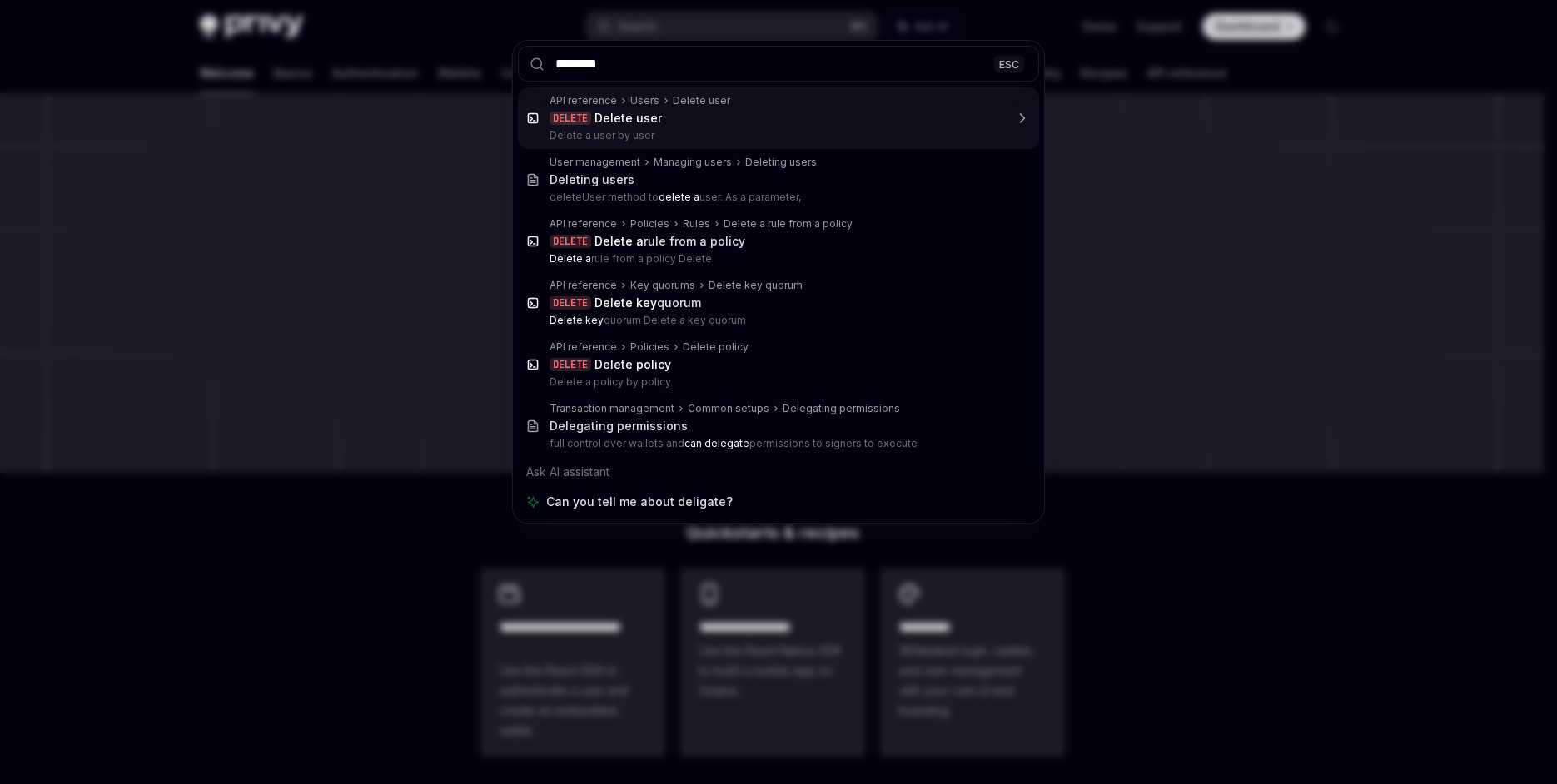
type input "********"
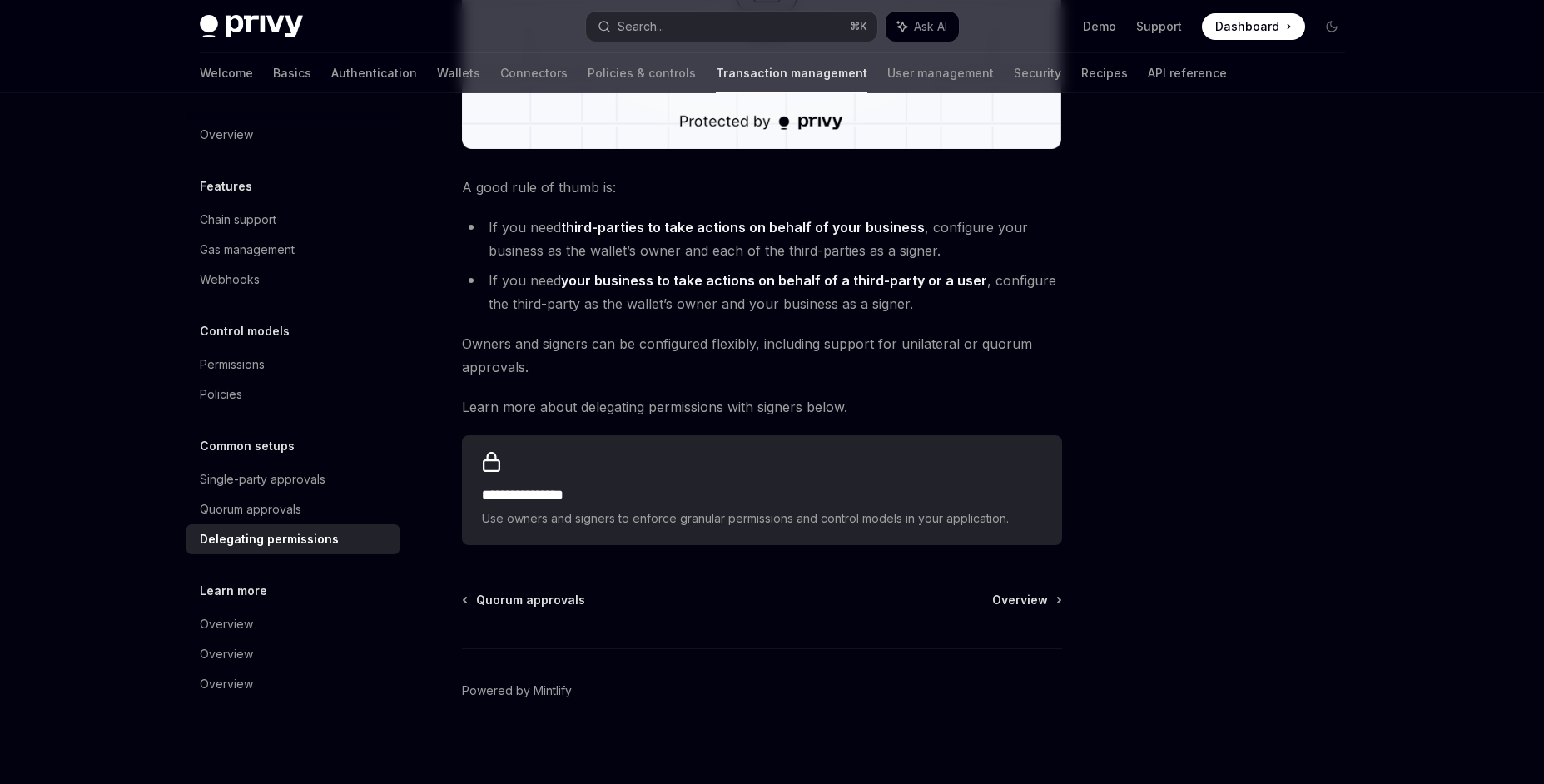
scroll to position [618, 0]
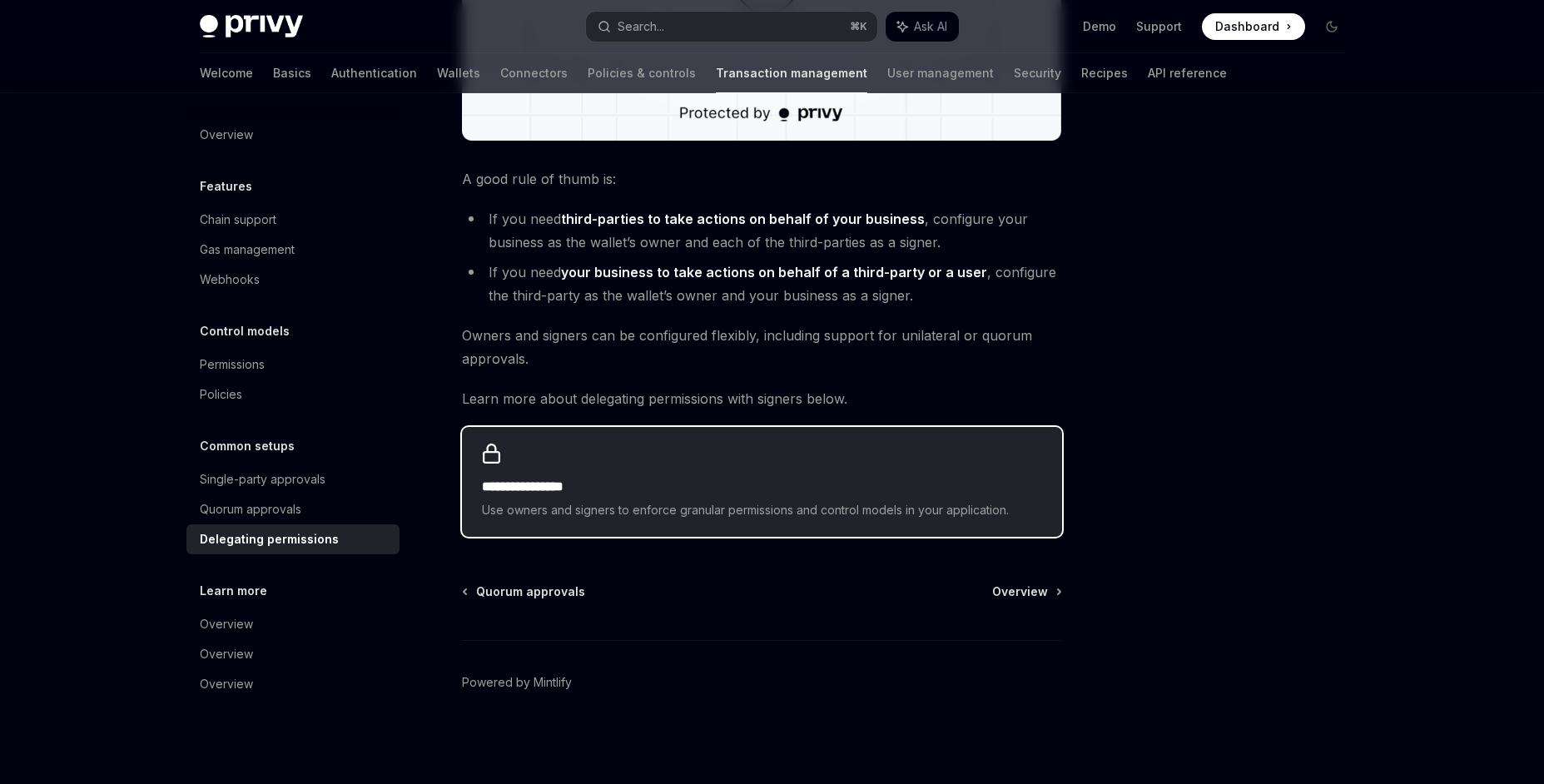
click at [718, 460] on div "**********" at bounding box center [763, 482] width 600 height 110
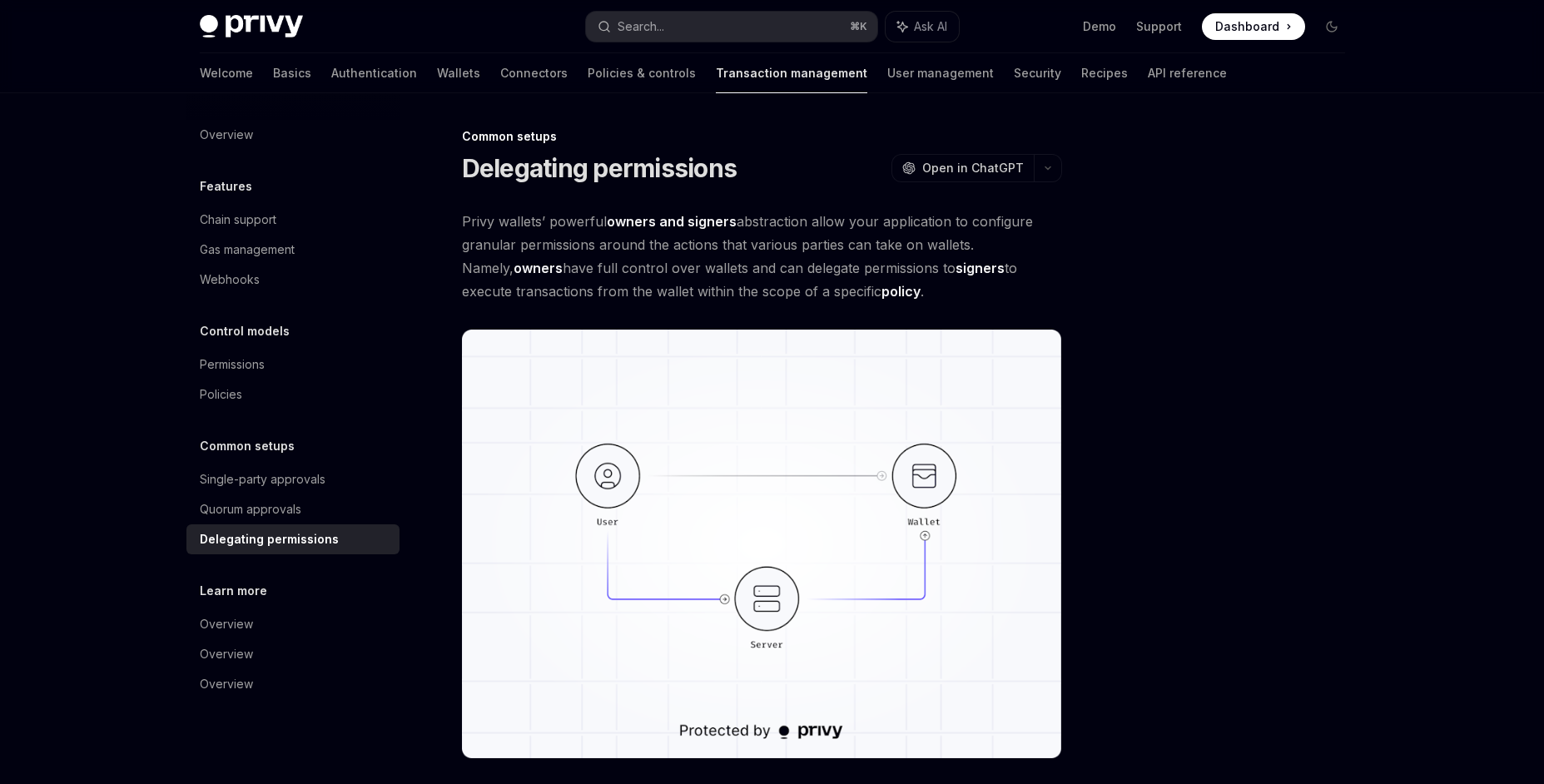
type textarea "*"
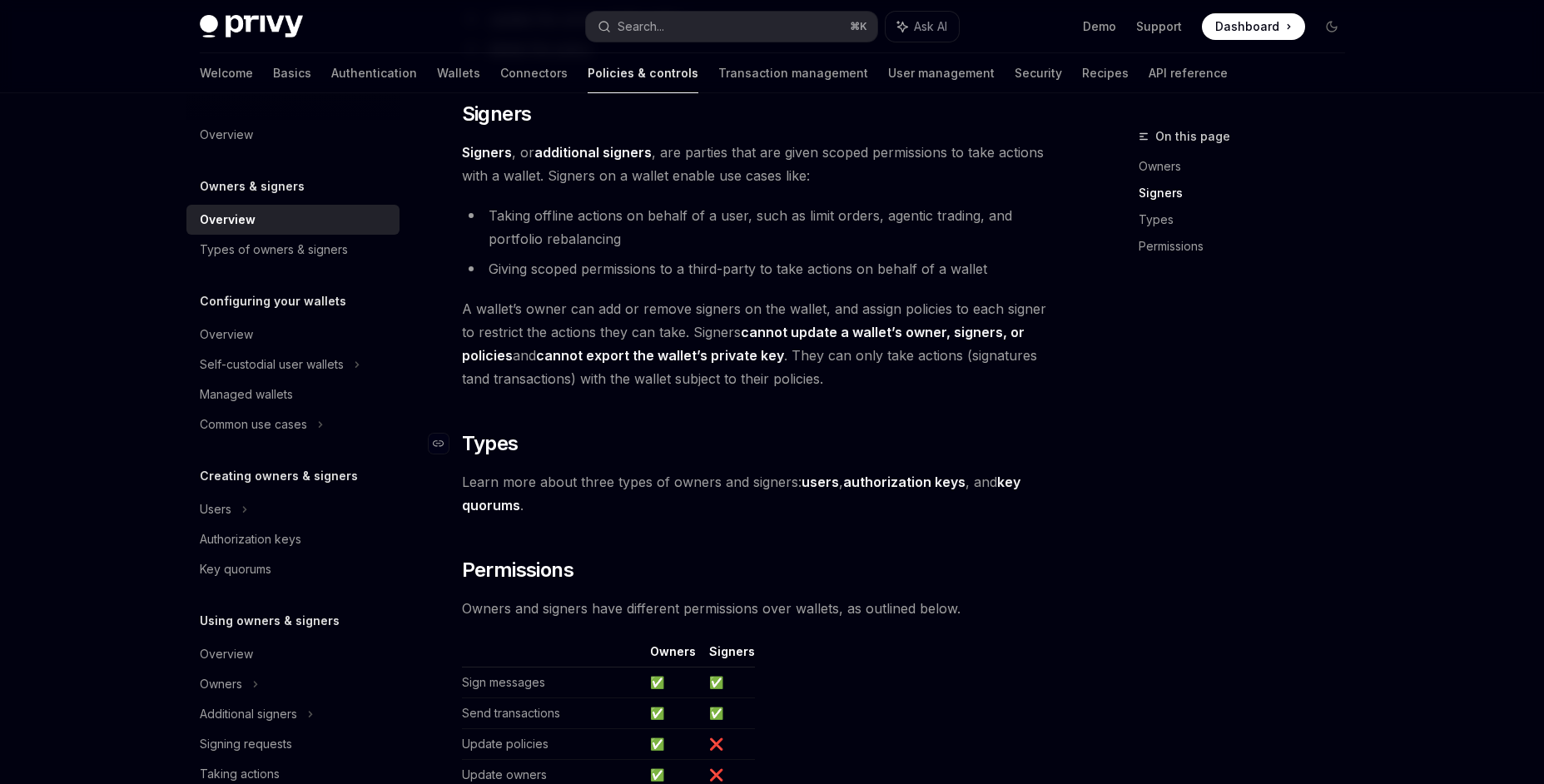
scroll to position [935, 0]
